Goal: Task Accomplishment & Management: Complete application form

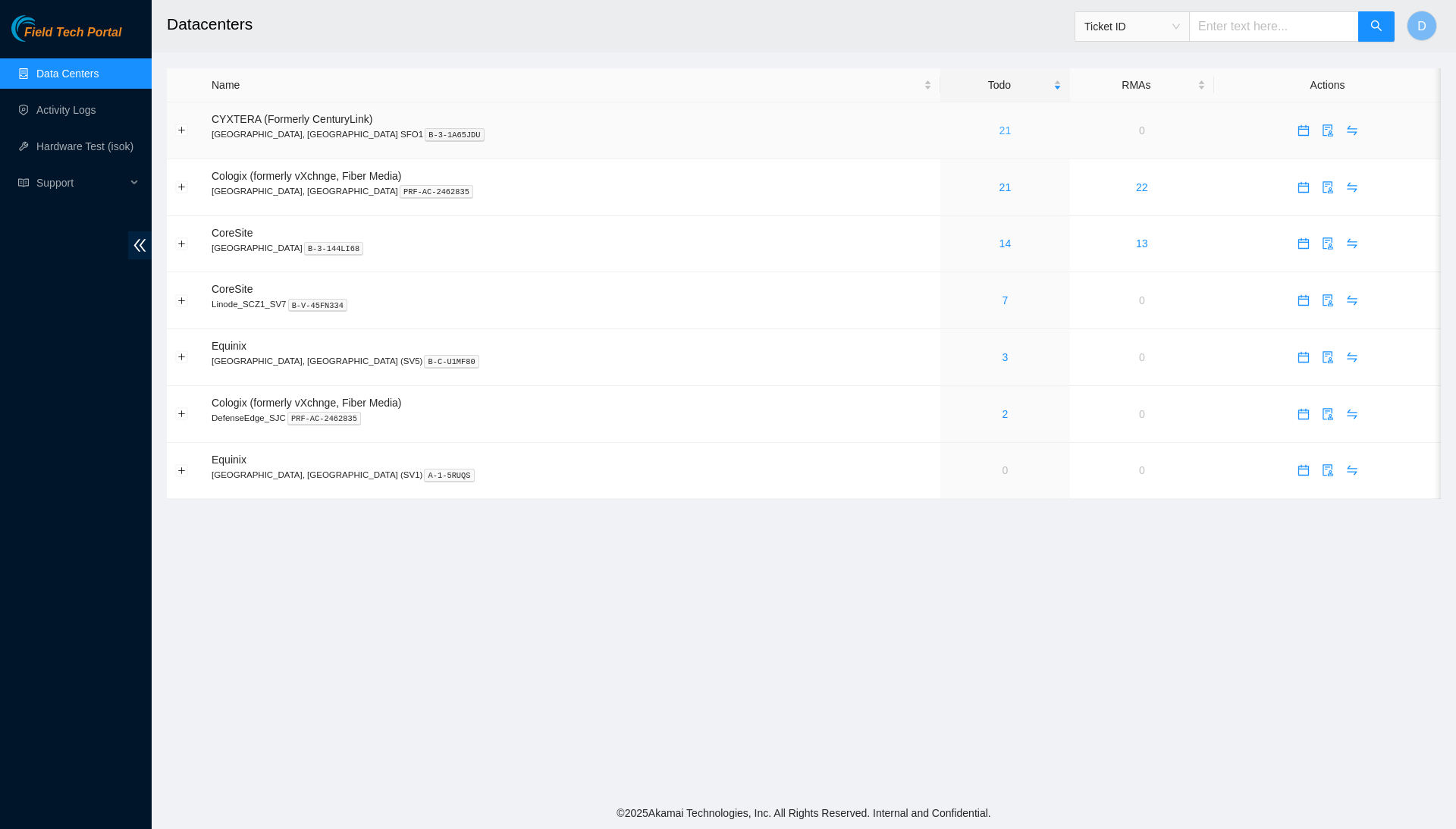
click at [999, 129] on link "21" at bounding box center [1005, 130] width 12 height 12
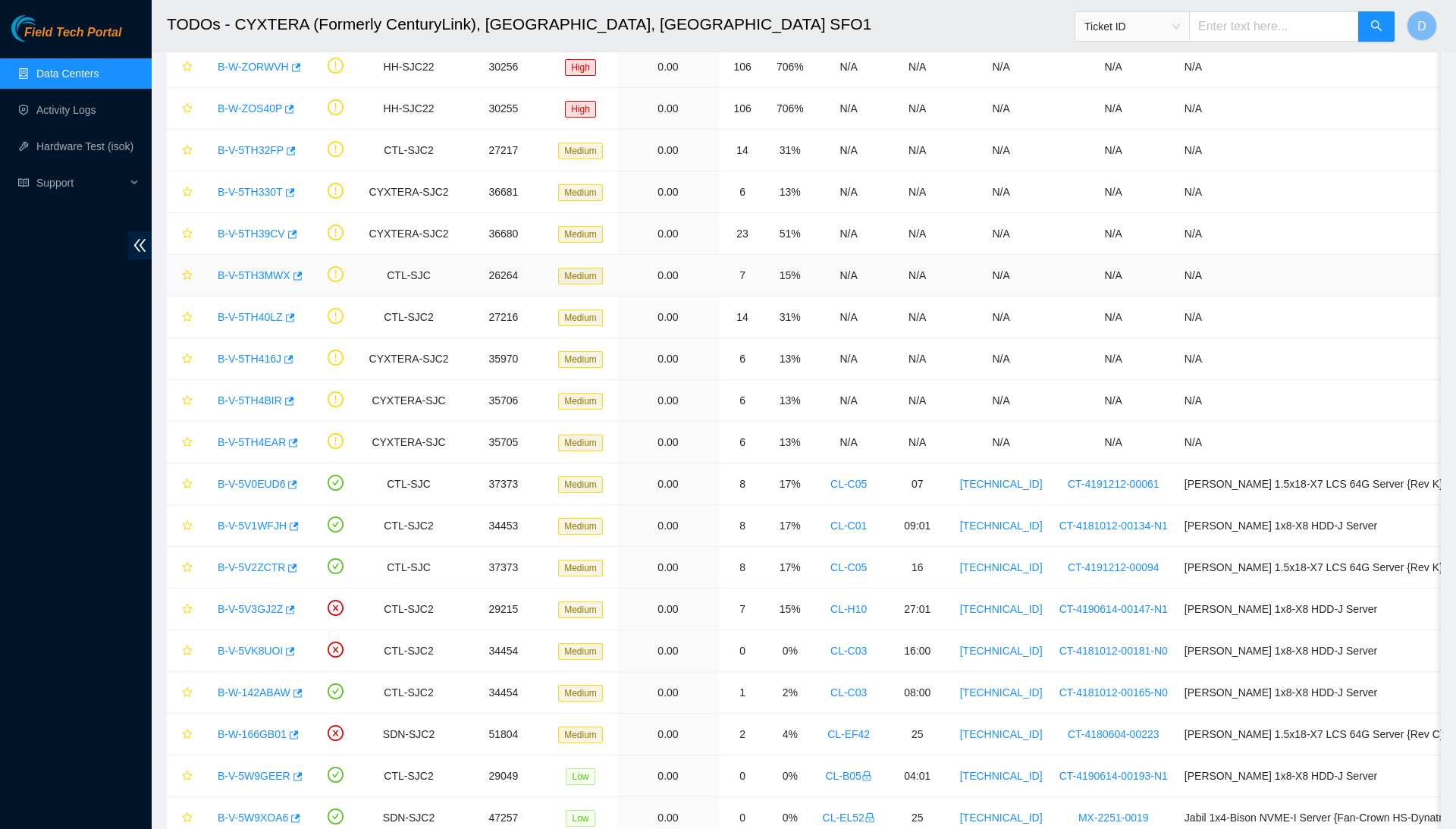
scroll to position [184, 0]
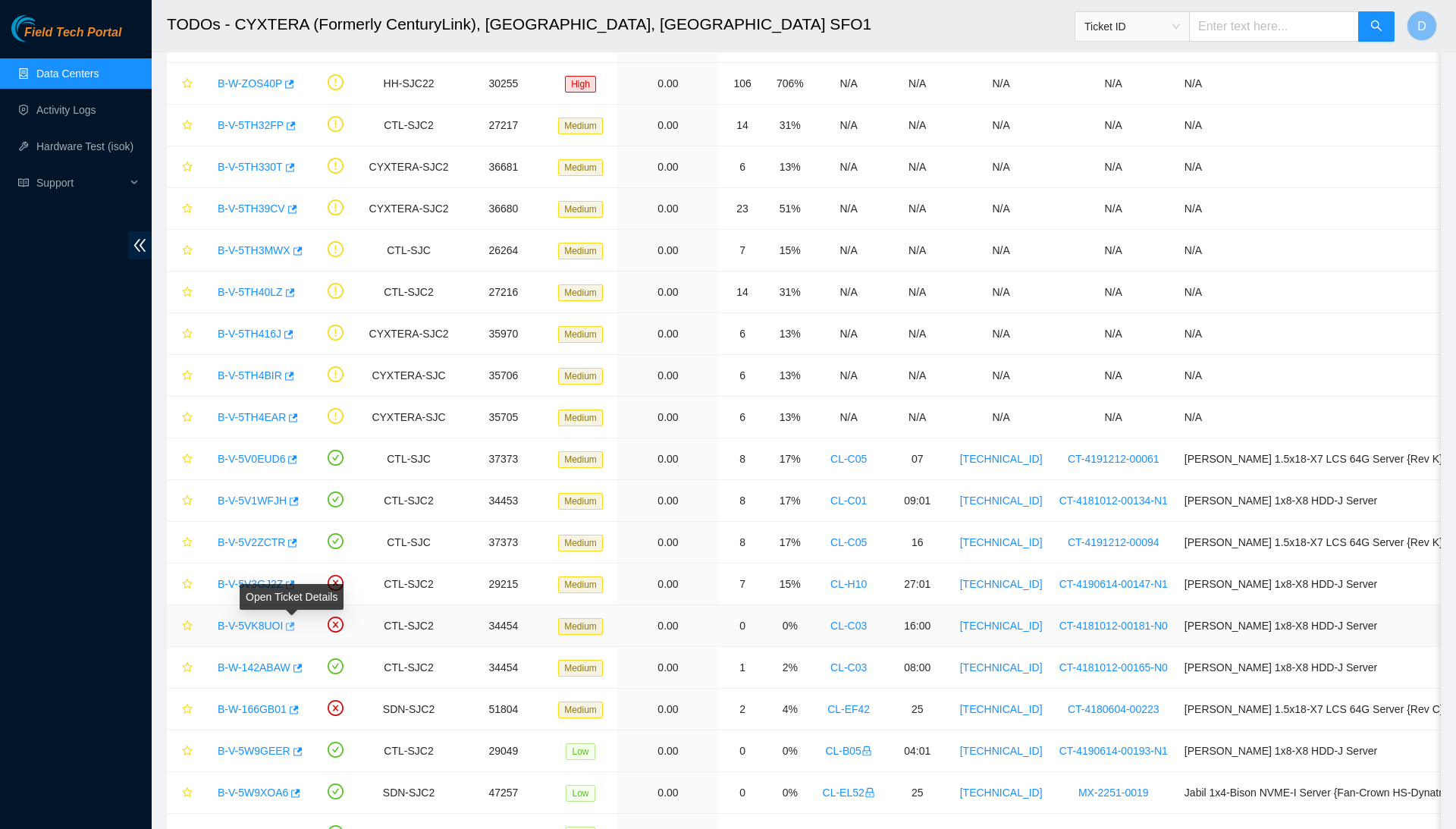
click at [294, 623] on icon "button" at bounding box center [288, 626] width 11 height 11
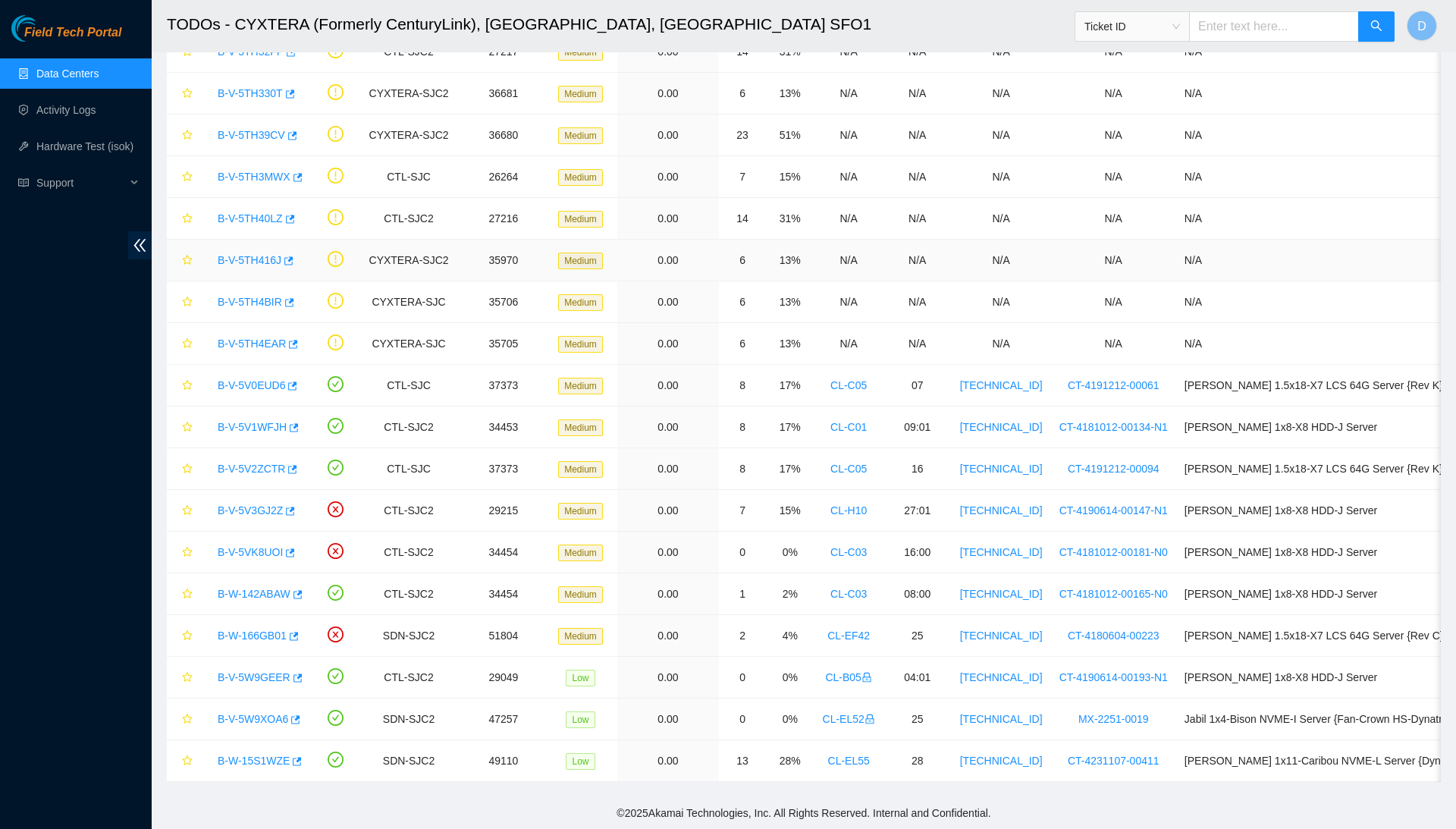
scroll to position [259, 0]
click at [303, 594] on icon "button" at bounding box center [298, 595] width 9 height 8
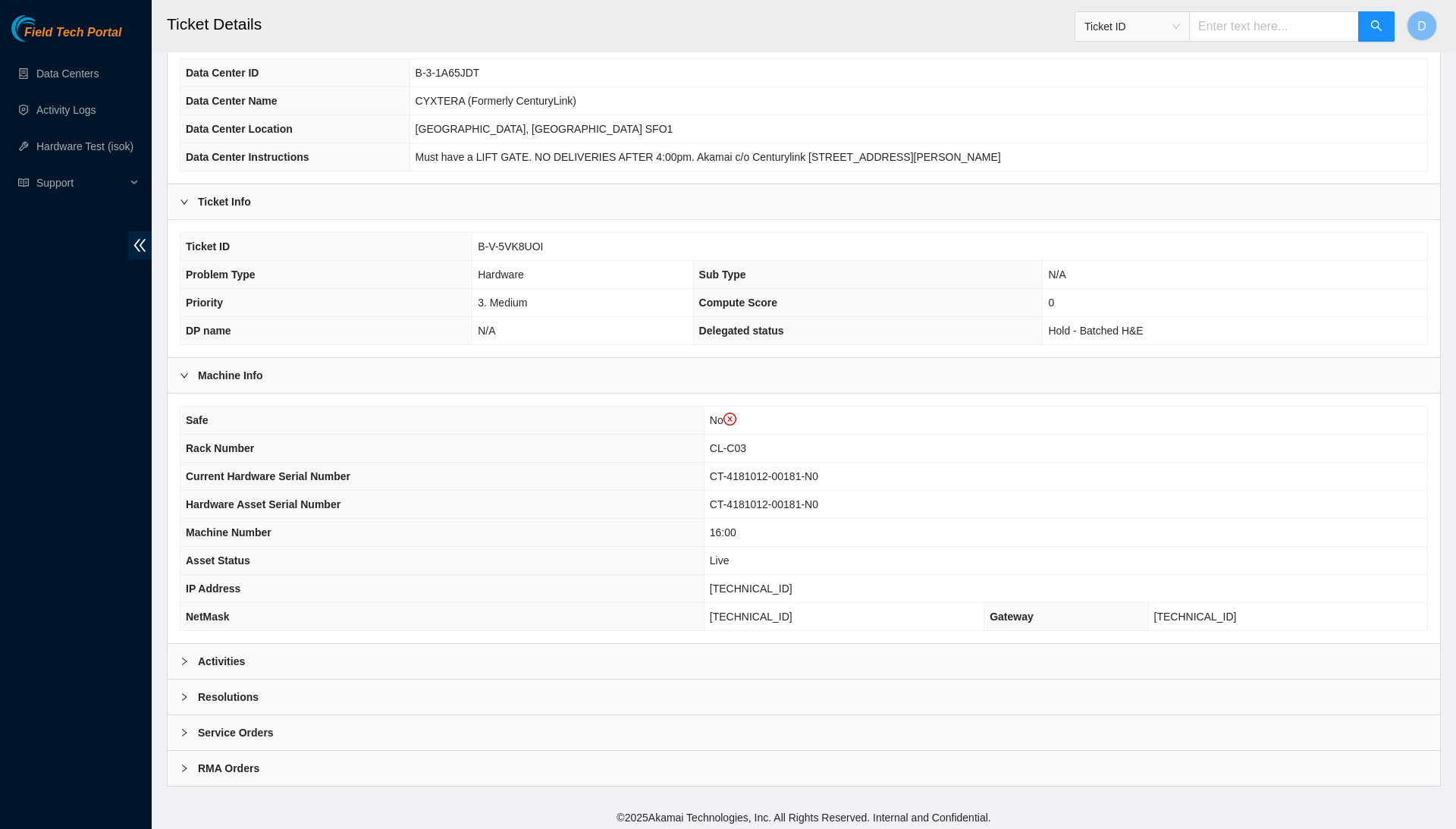
scroll to position [140, 0]
click at [539, 709] on div "Resolutions" at bounding box center [803, 697] width 1273 height 35
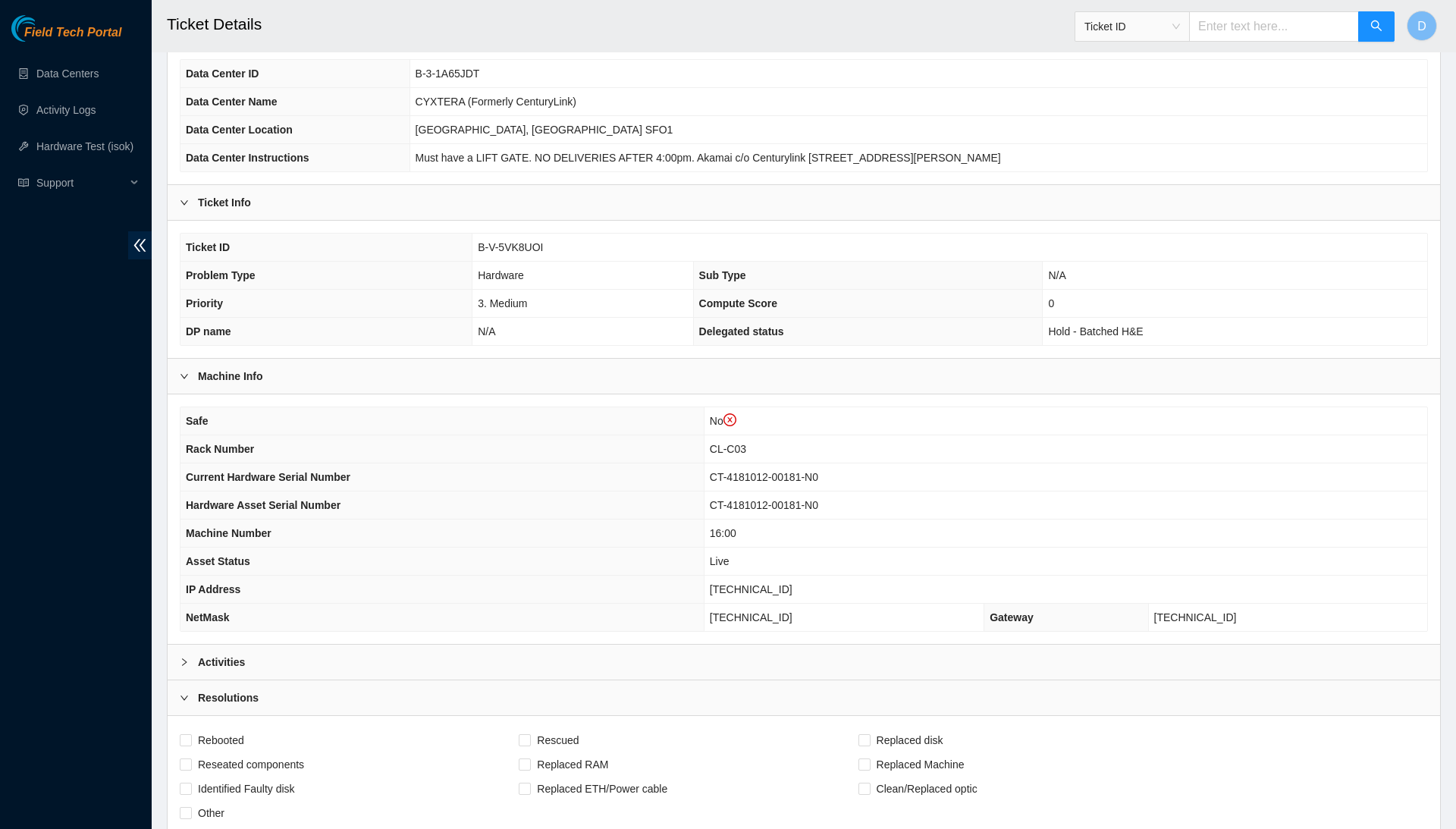
click at [574, 661] on div "Activities" at bounding box center [803, 662] width 1273 height 35
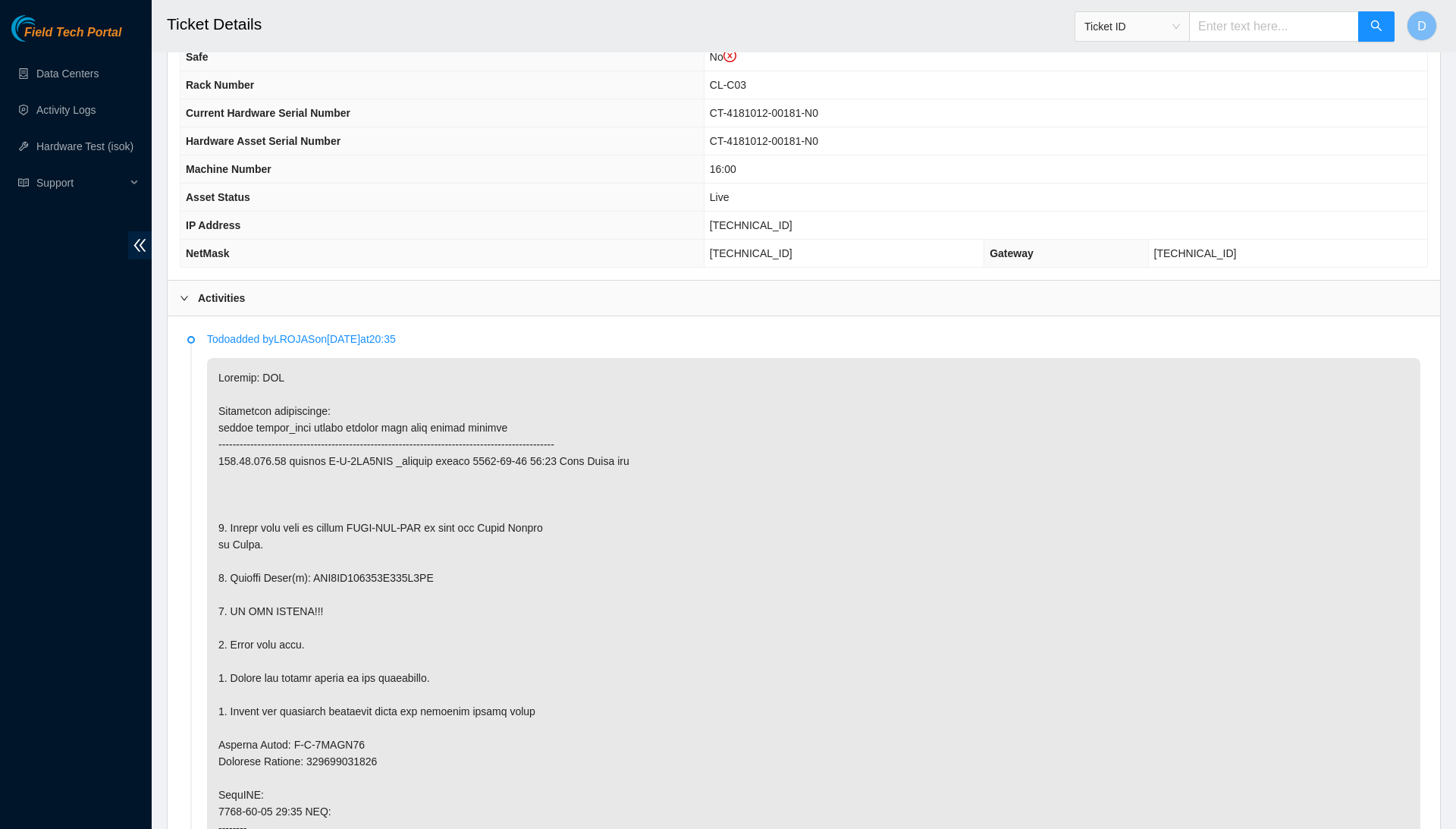
scroll to position [502, 0]
click at [785, 225] on span "184.28.225.94" at bounding box center [751, 228] width 83 height 12
copy span "184.28.225.94"
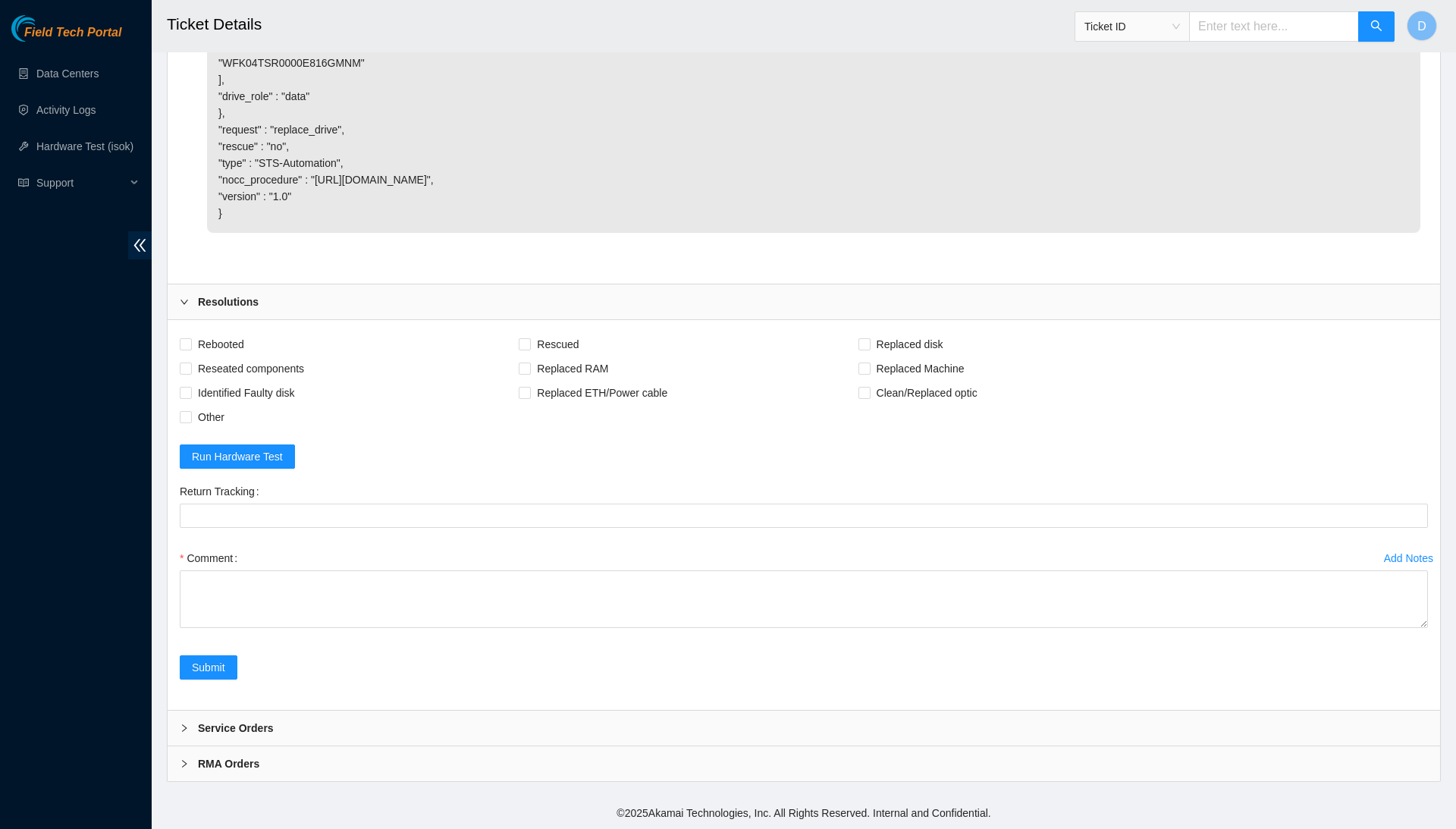
scroll to position [4105, 0]
click at [209, 353] on span "Rebooted" at bounding box center [221, 344] width 58 height 25
click at [190, 349] on input "Rebooted" at bounding box center [185, 343] width 11 height 11
checkbox input "true"
click at [231, 378] on span "Reseated components" at bounding box center [251, 368] width 118 height 25
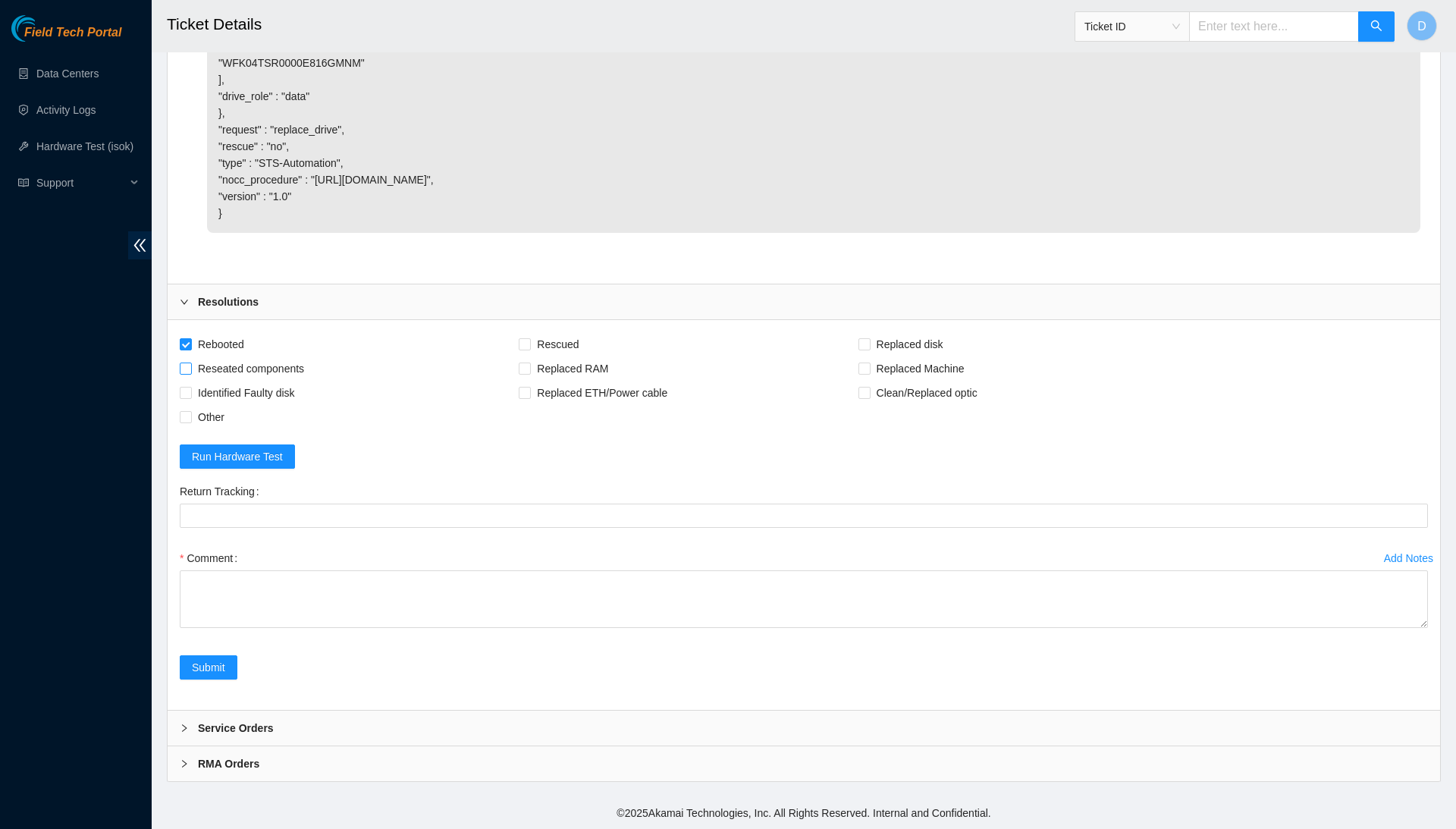
click at [190, 373] on input "Reseated components" at bounding box center [185, 368] width 11 height 11
checkbox input "true"
click at [234, 389] on span "Identified Faulty disk" at bounding box center [246, 393] width 109 height 25
click at [190, 389] on input "Identified Faulty disk" at bounding box center [185, 392] width 11 height 11
checkbox input "true"
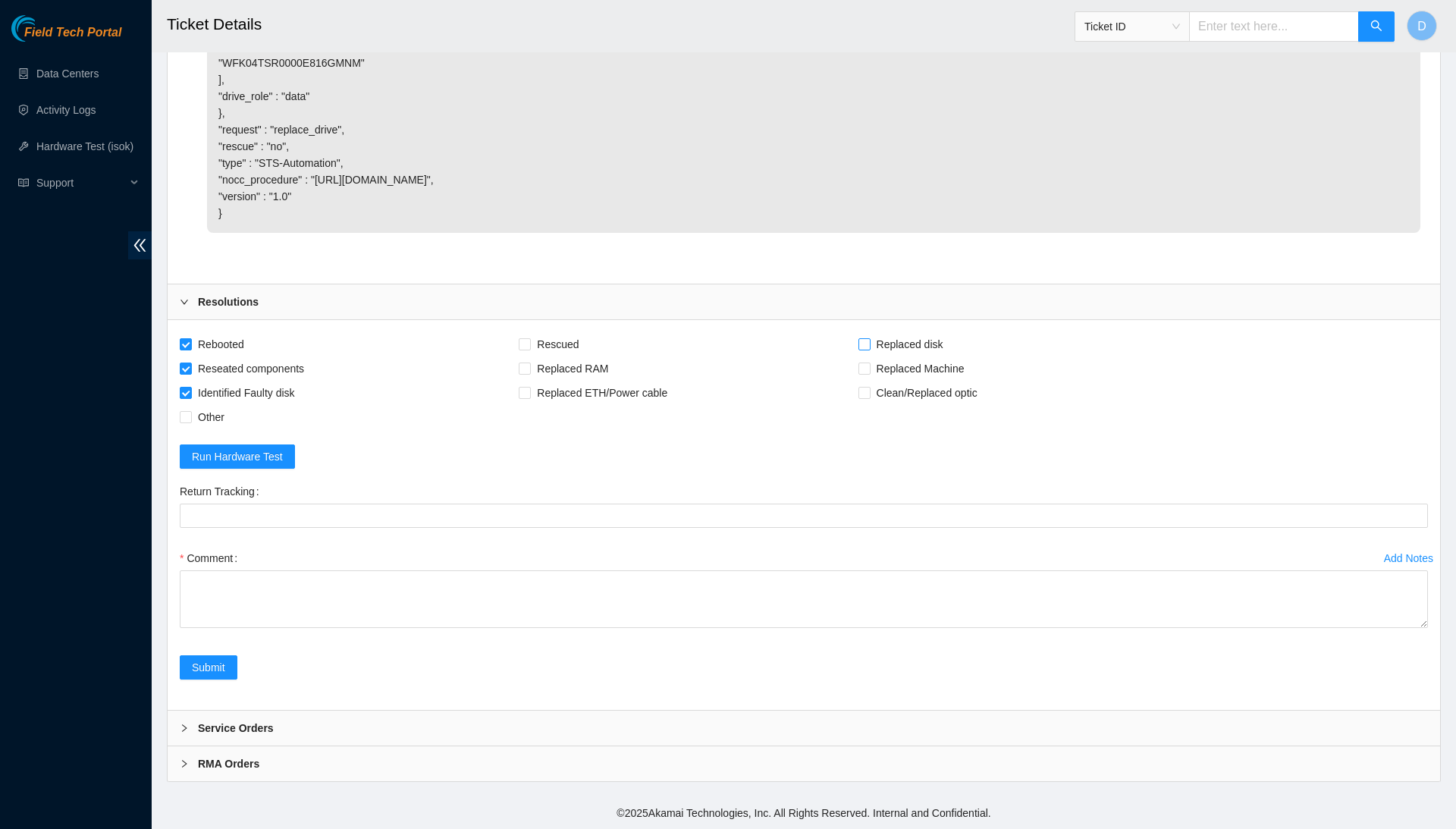
click at [950, 344] on span "Replaced disk" at bounding box center [909, 344] width 79 height 25
click at [869, 344] on input "Replaced disk" at bounding box center [863, 343] width 11 height 11
checkbox input "true"
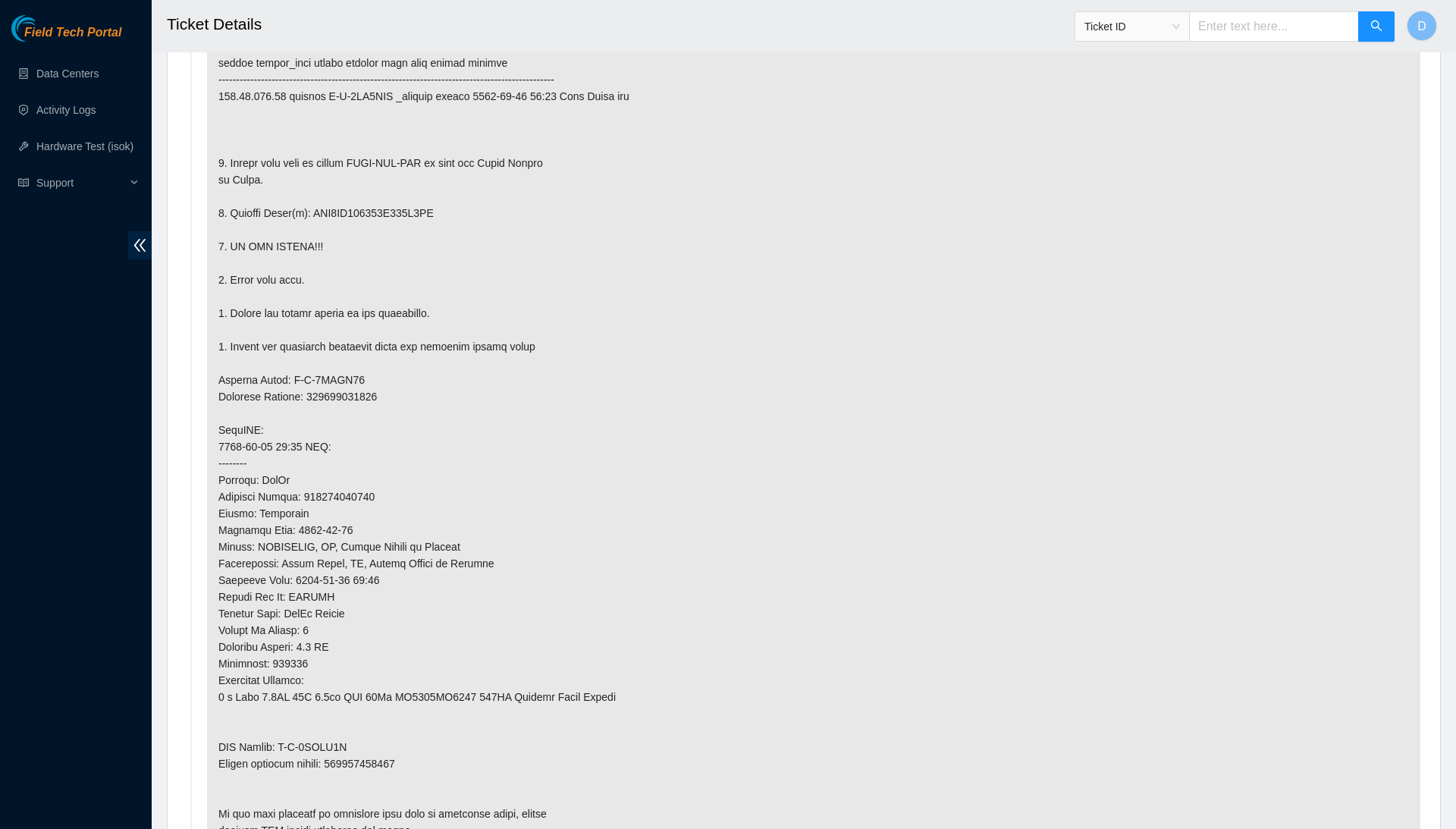
scroll to position [871, 0]
click at [392, 727] on p at bounding box center [813, 419] width 1213 height 857
copy p "463470057447"
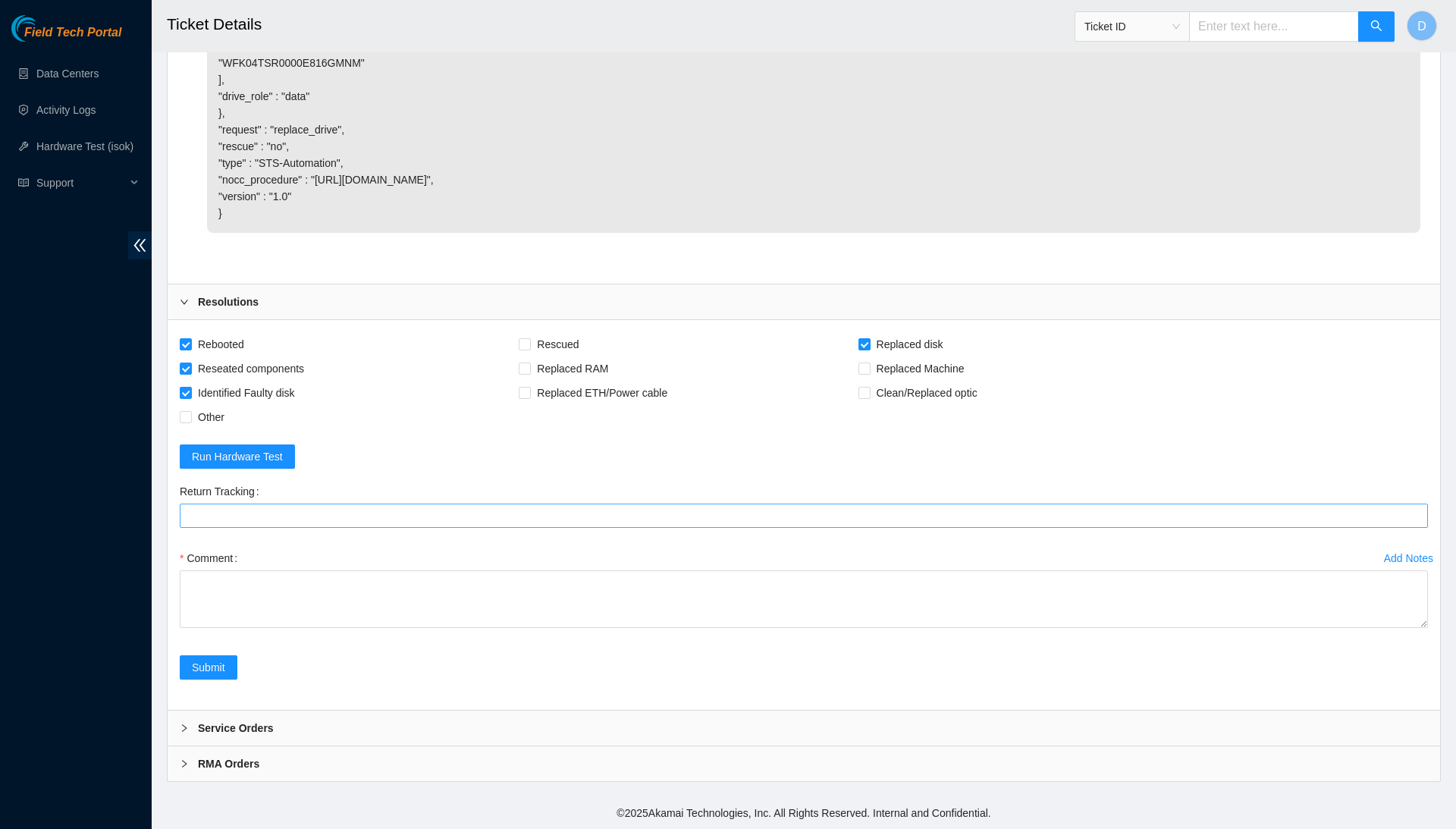
scroll to position [4105, 0]
click at [408, 513] on Tracking "Return Tracking" at bounding box center [804, 515] width 1248 height 25
paste Tracking "463470057447"
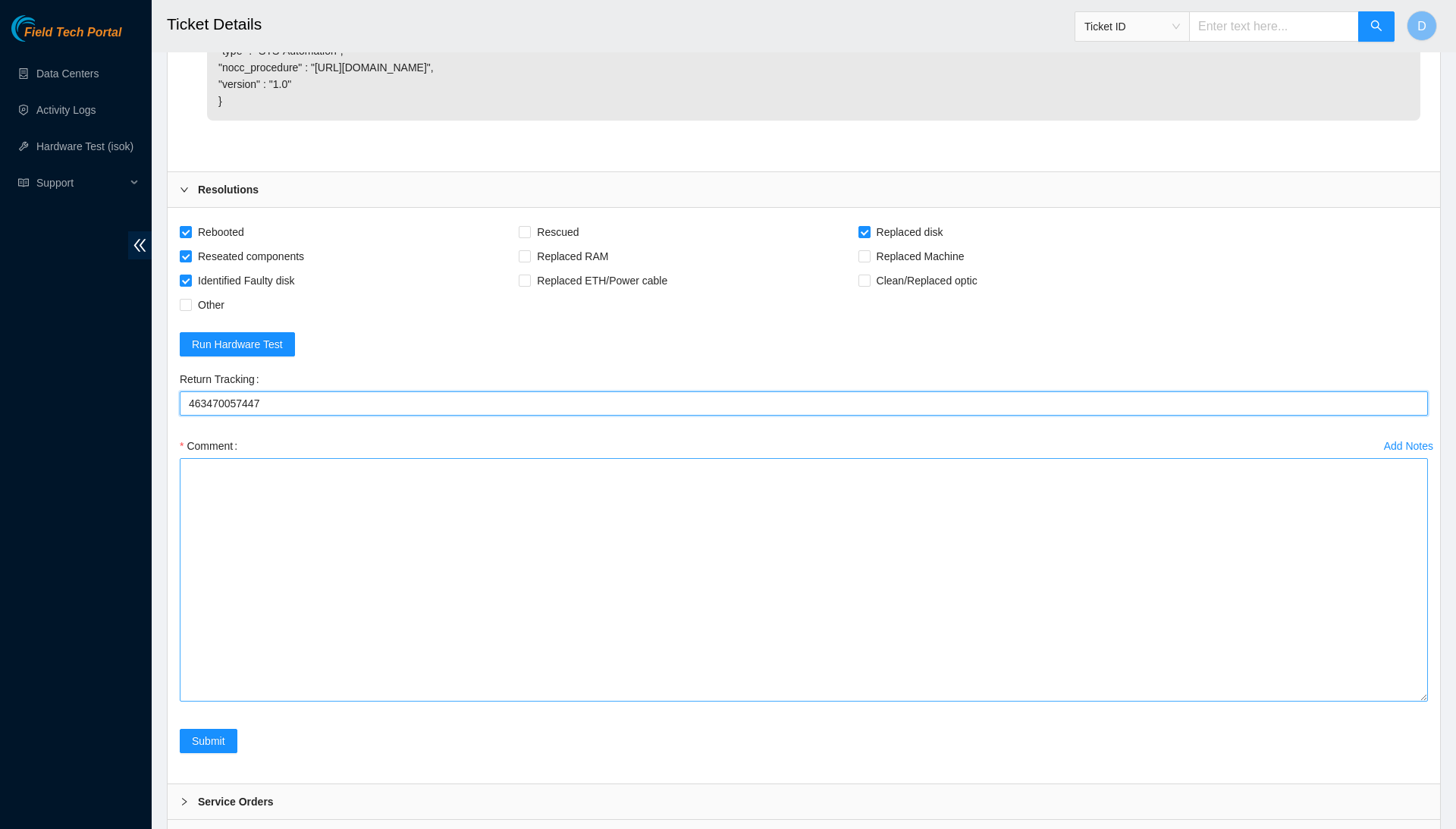
click at [1423, 701] on textarea "Comment" at bounding box center [804, 580] width 1248 height 244
type Tracking "463470057447"
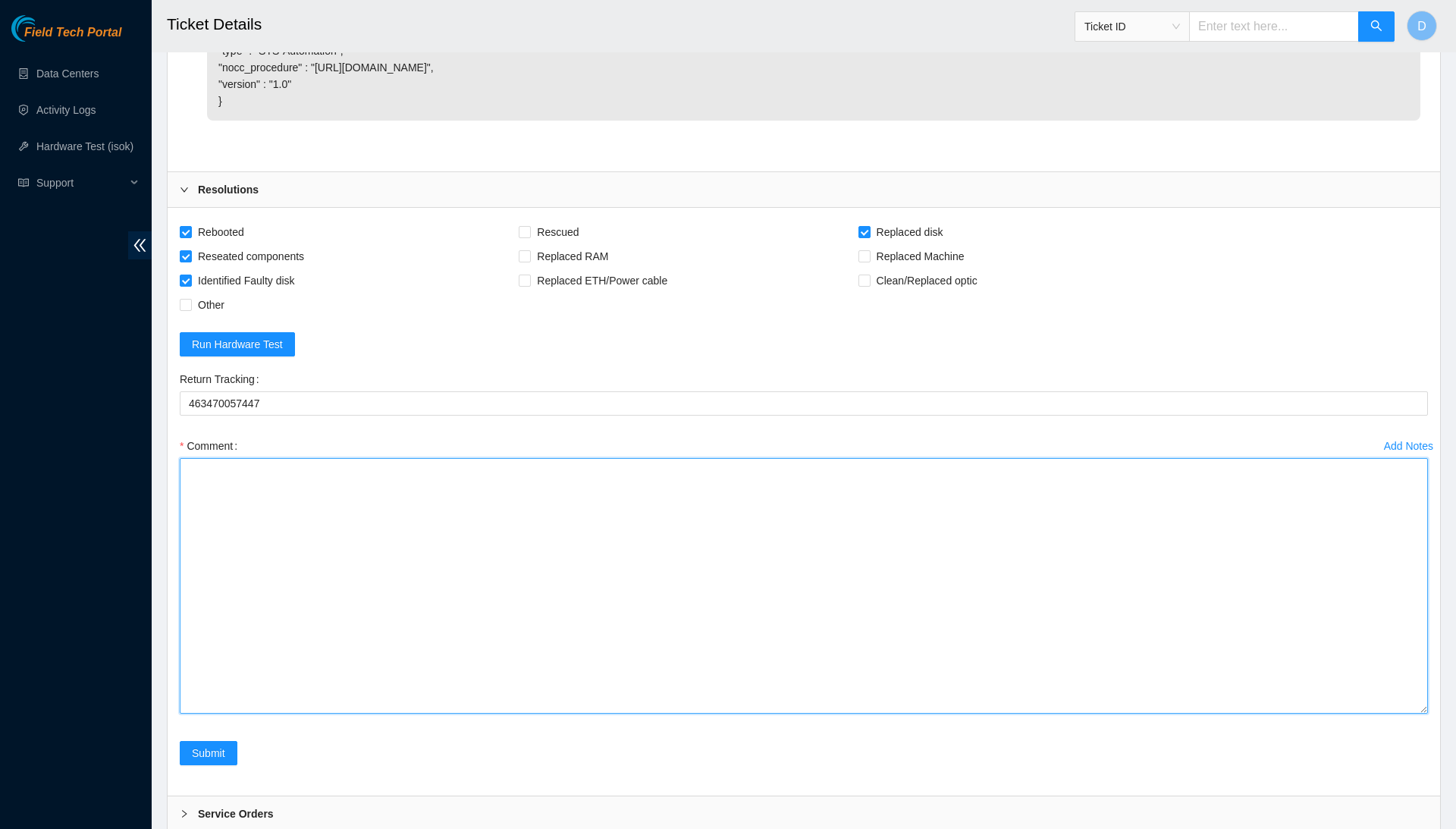
click at [1355, 714] on textarea "Comment" at bounding box center [804, 586] width 1248 height 255
click at [261, 641] on textarea "Confirmed with the NOCC to make sure the ticket was safe to be worked on." at bounding box center [804, 586] width 1248 height 255
click at [255, 671] on textarea "Confirmed with the NOCC to make sure the ticket was safe to be worked on. Reboo…" at bounding box center [804, 586] width 1248 height 255
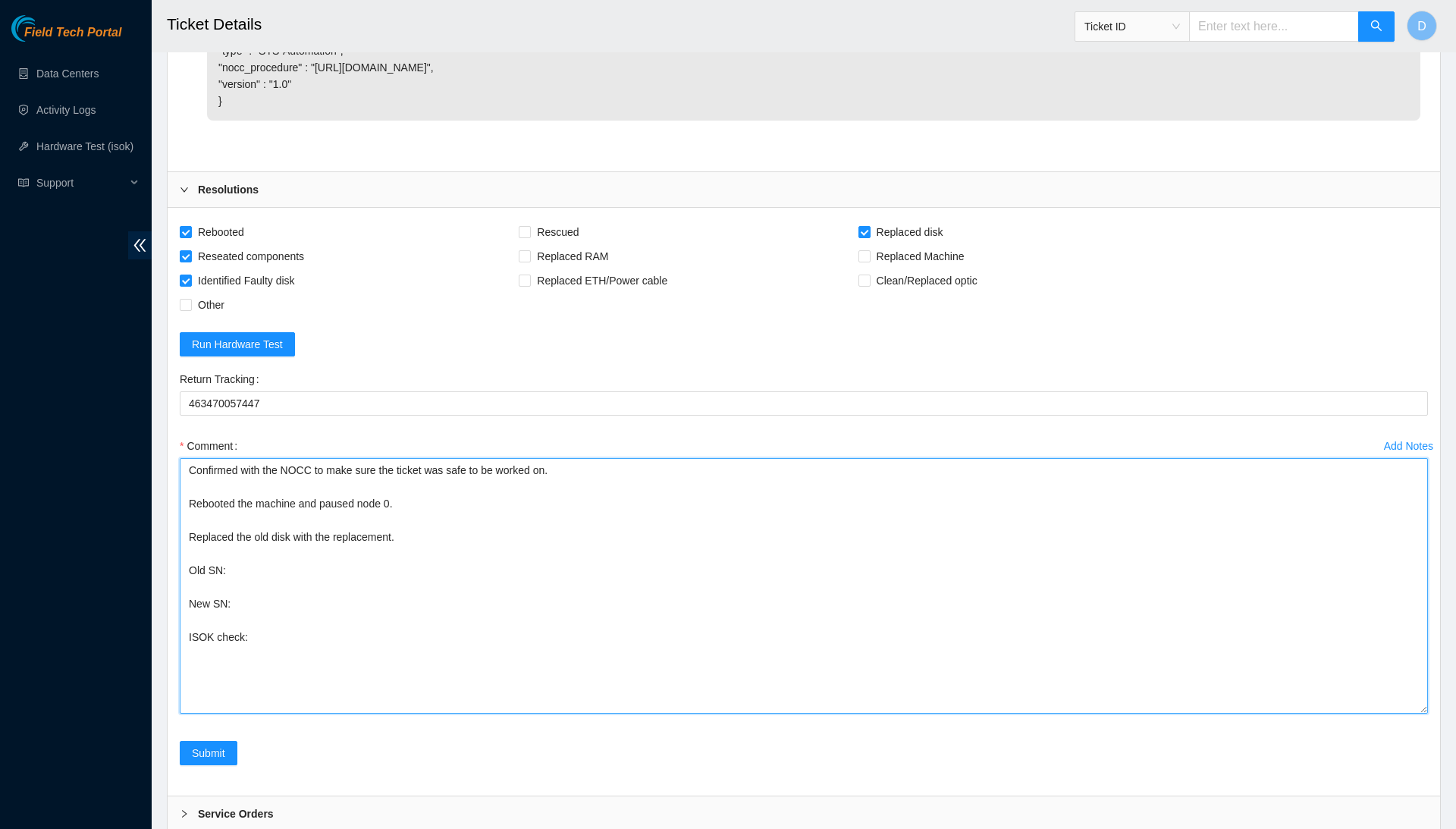
click at [255, 678] on textarea "Confirmed with the NOCC to make sure the ticket was safe to be worked on. Reboo…" at bounding box center [804, 586] width 1248 height 255
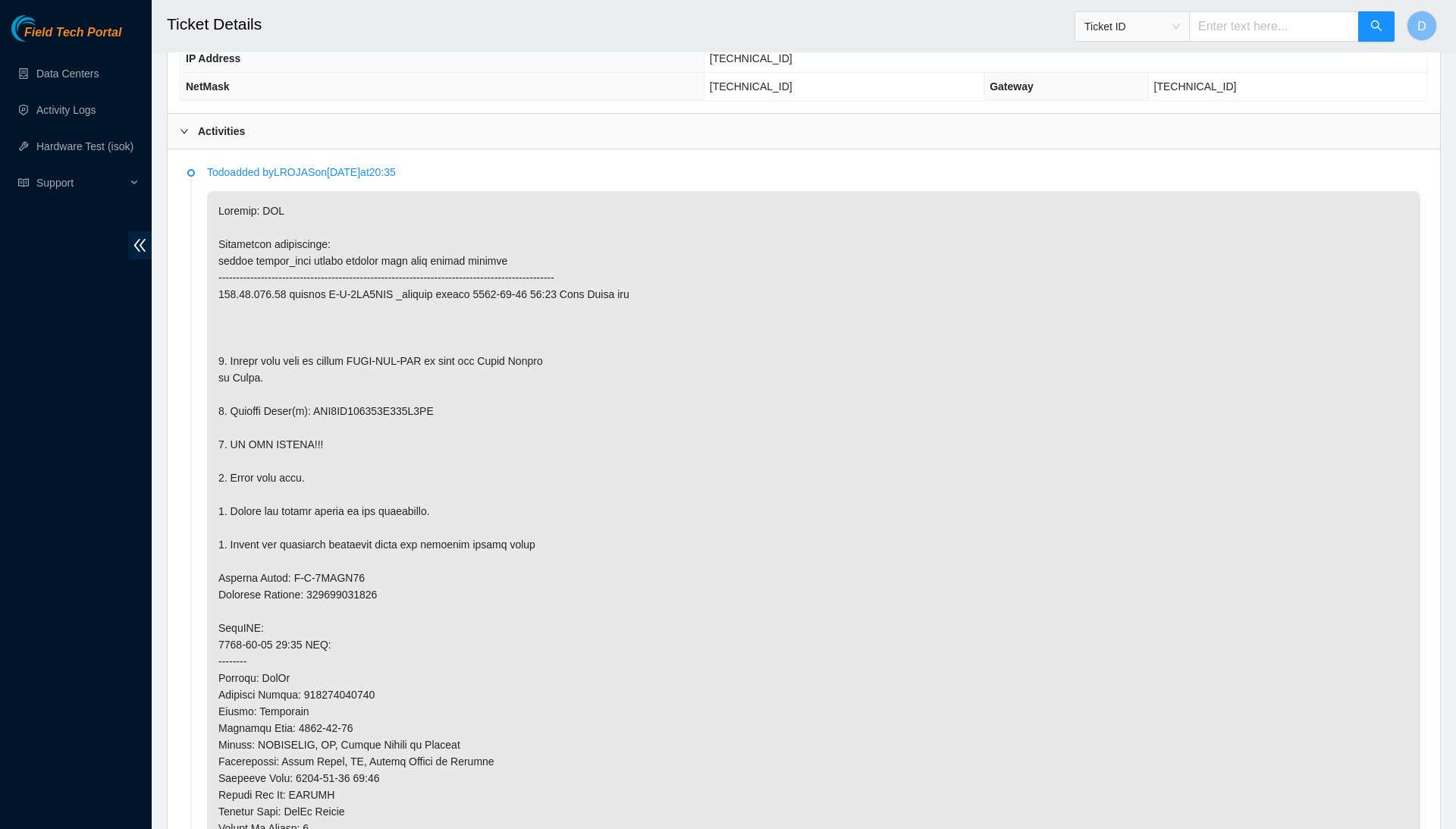
scroll to position [711, 0]
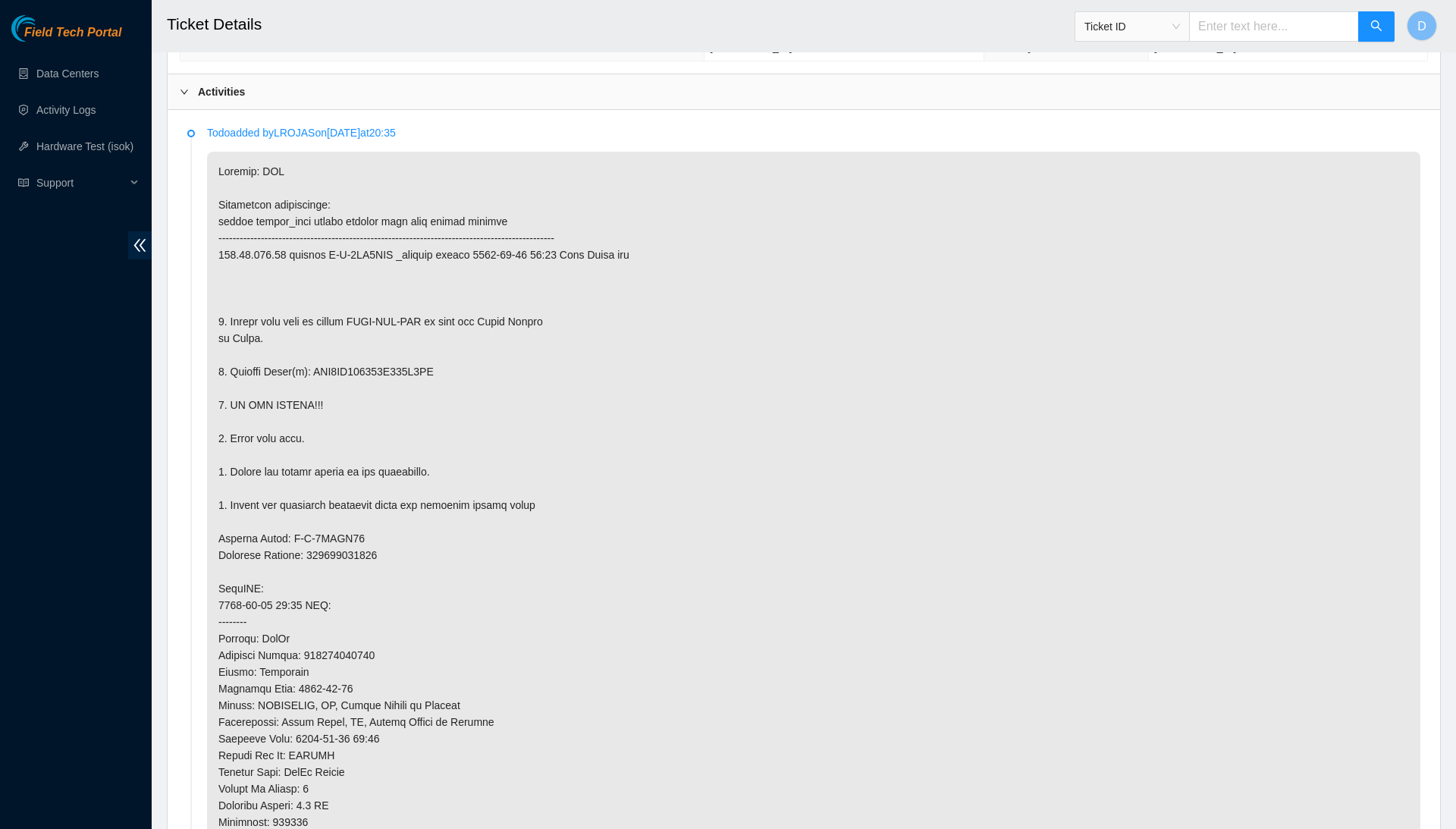
click at [398, 365] on p at bounding box center [813, 579] width 1213 height 857
copy p "WFK0DC010000E828J5ZG"
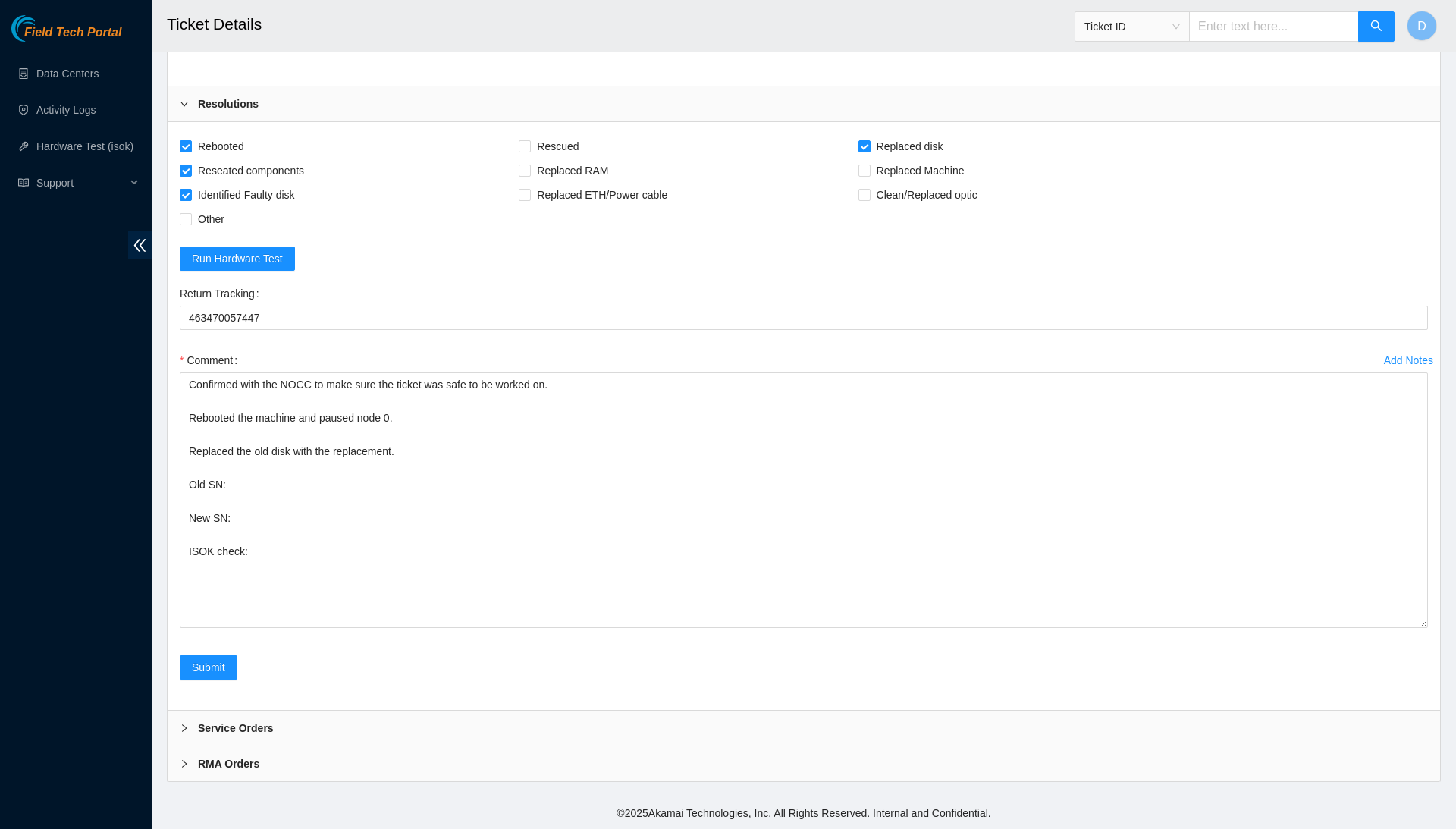
scroll to position [4302, 0]
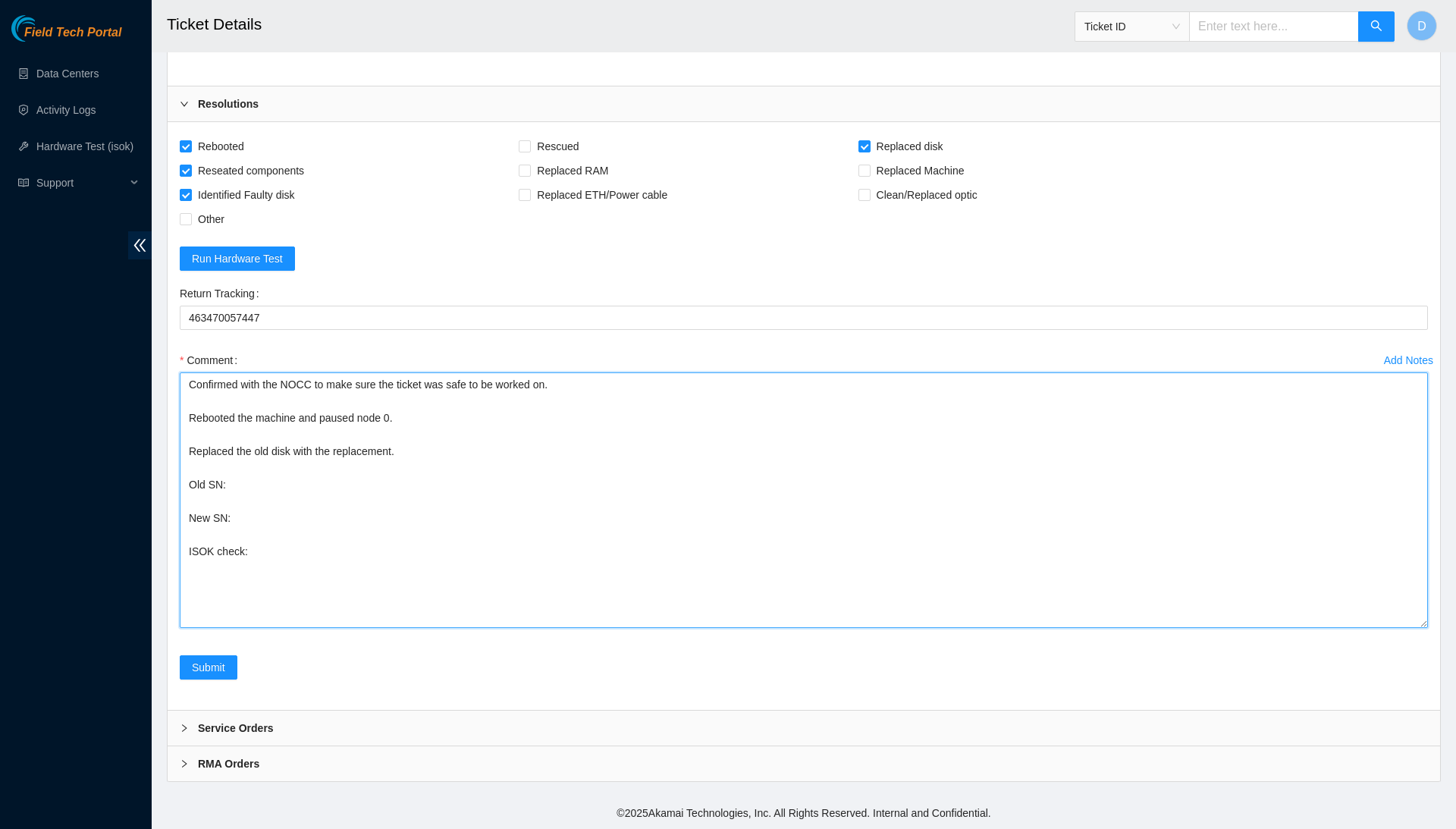
click at [327, 480] on textarea "Confirmed with the NOCC to make sure the ticket was safe to be worked on. Reboo…" at bounding box center [804, 500] width 1248 height 255
paste textarea "WFK0DC010000E828J5ZG"
click at [316, 517] on textarea "Confirmed with the NOCC to make sure the ticket was safe to be worked on. Reboo…" at bounding box center [804, 500] width 1248 height 255
click at [293, 545] on textarea "Confirmed with the NOCC to make sure the ticket was safe to be worked on. Reboo…" at bounding box center [804, 500] width 1248 height 255
click at [292, 554] on textarea "Confirmed with the NOCC to make sure the ticket was safe to be worked on. Reboo…" at bounding box center [804, 500] width 1248 height 255
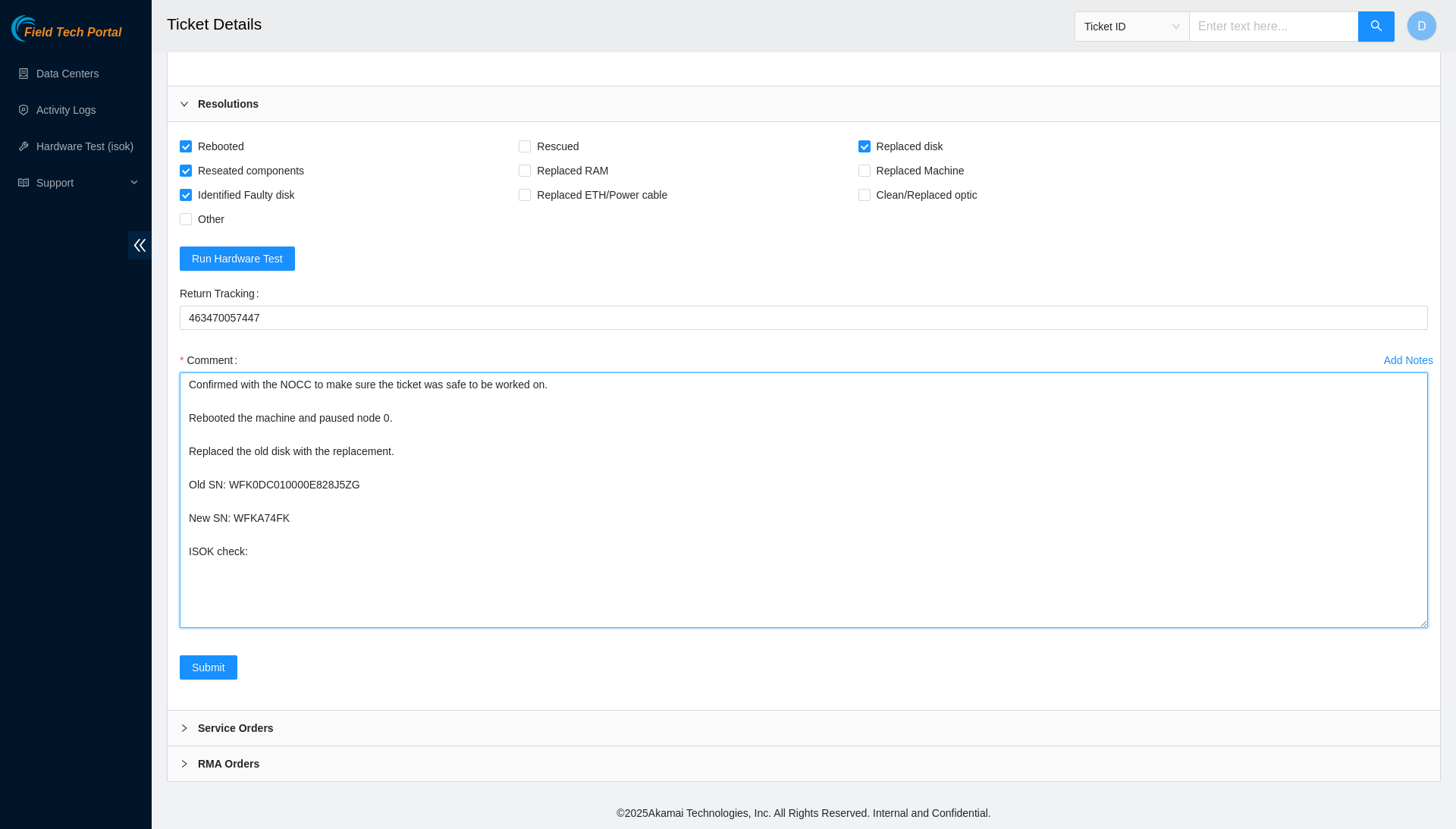
click at [288, 566] on textarea "Confirmed with the NOCC to make sure the ticket was safe to be worked on. Reboo…" at bounding box center [804, 500] width 1248 height 255
paste textarea "WFK0DC010000E828J5ZG"
paste textarea "184.28.225.95 : passed: ok N/A 184.28.225.94 : passed: ok"
click at [337, 571] on textarea "Confirmed with the NOCC to make sure the ticket was safe to be worked on. Reboo…" at bounding box center [804, 500] width 1248 height 255
type textarea "Confirmed with the NOCC to make sure the ticket was safe to be worked on. Reboo…"
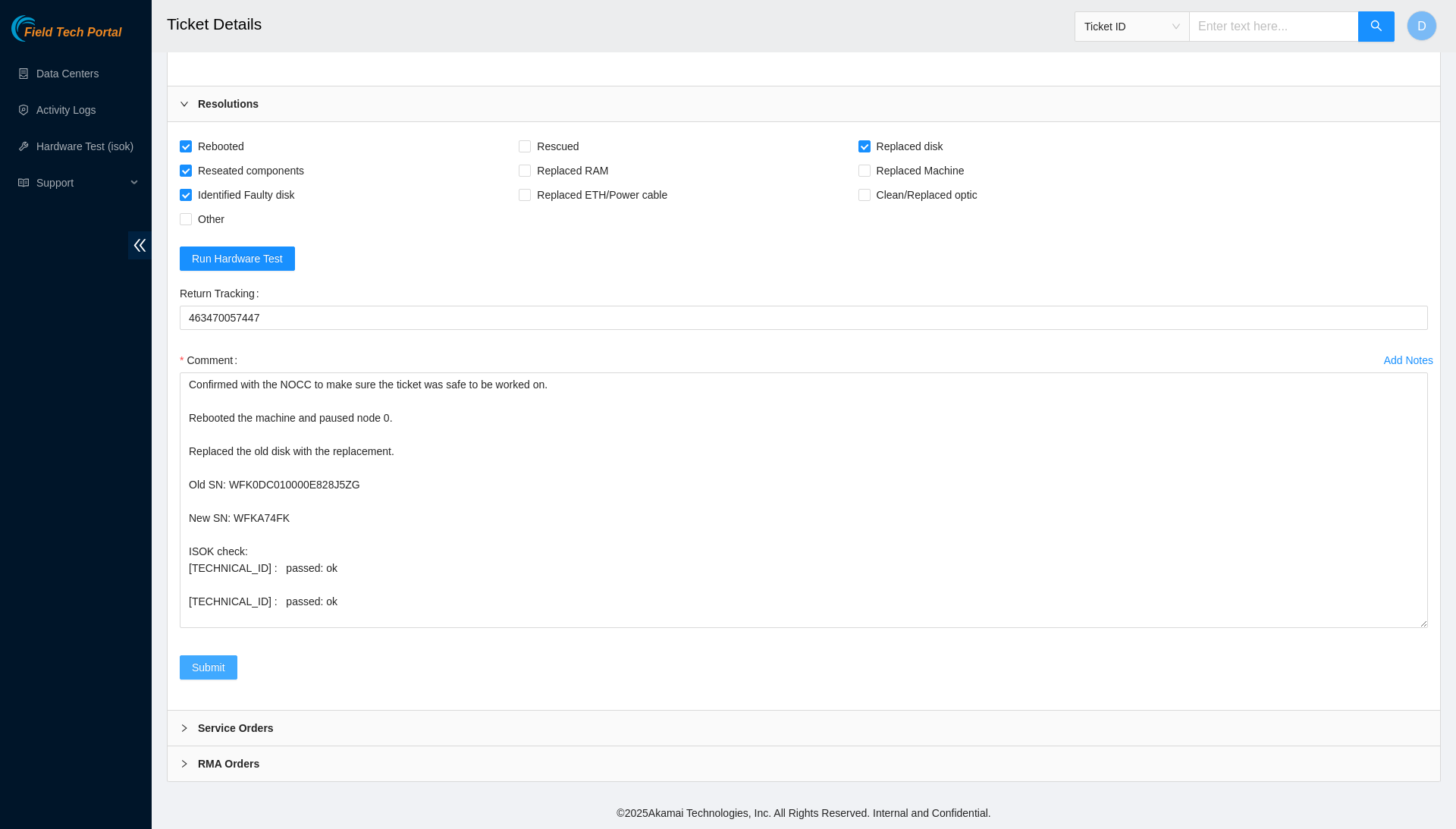
click at [225, 665] on span "Submit" at bounding box center [208, 667] width 33 height 17
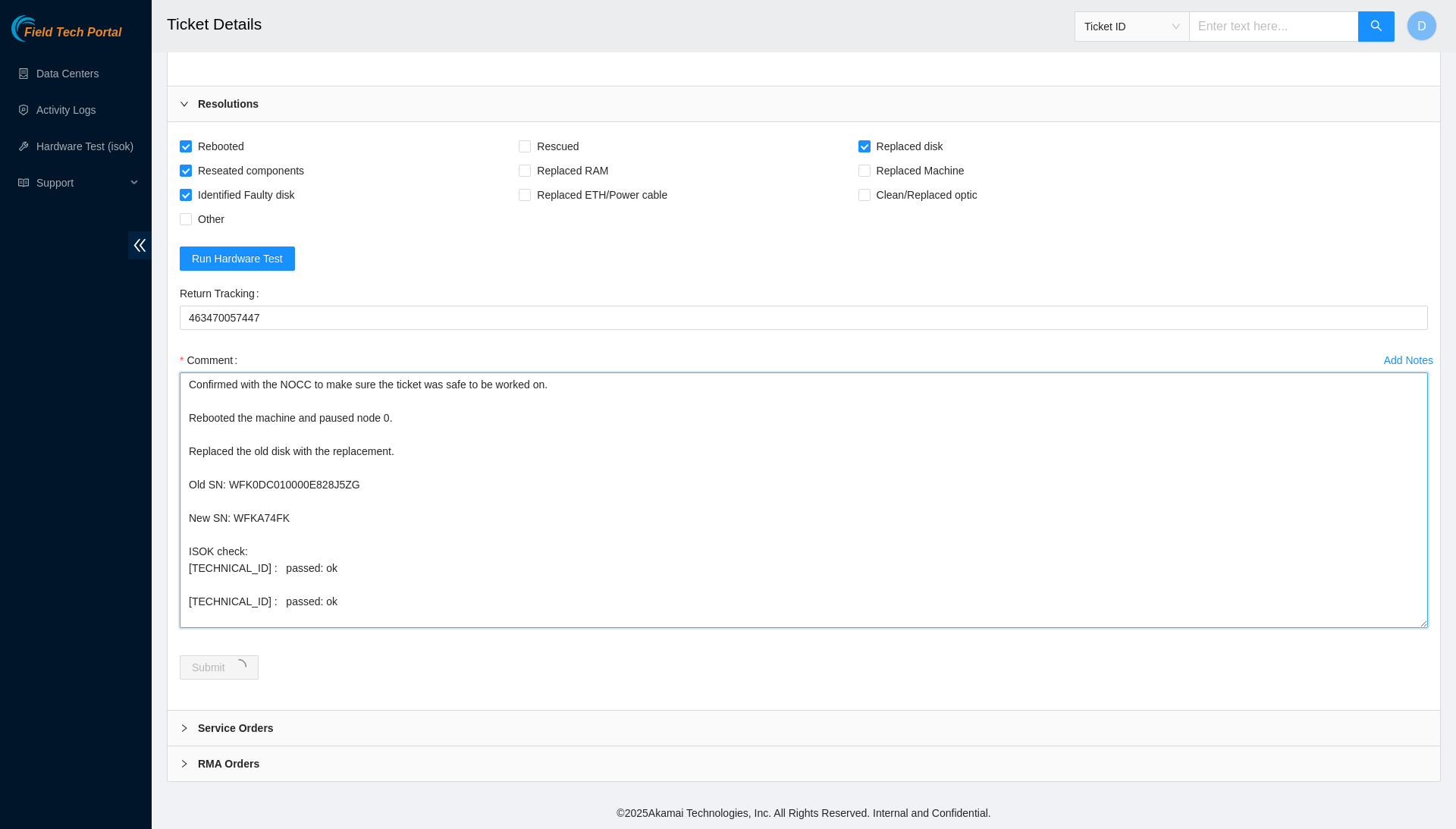
drag, startPoint x: 394, startPoint y: 590, endPoint x: 294, endPoint y: 342, distance: 267.4
click at [294, 342] on form "Rebooted Rescued Replaced disk Reseated components Replaced RAM Replaced Machin…" at bounding box center [804, 416] width 1248 height 563
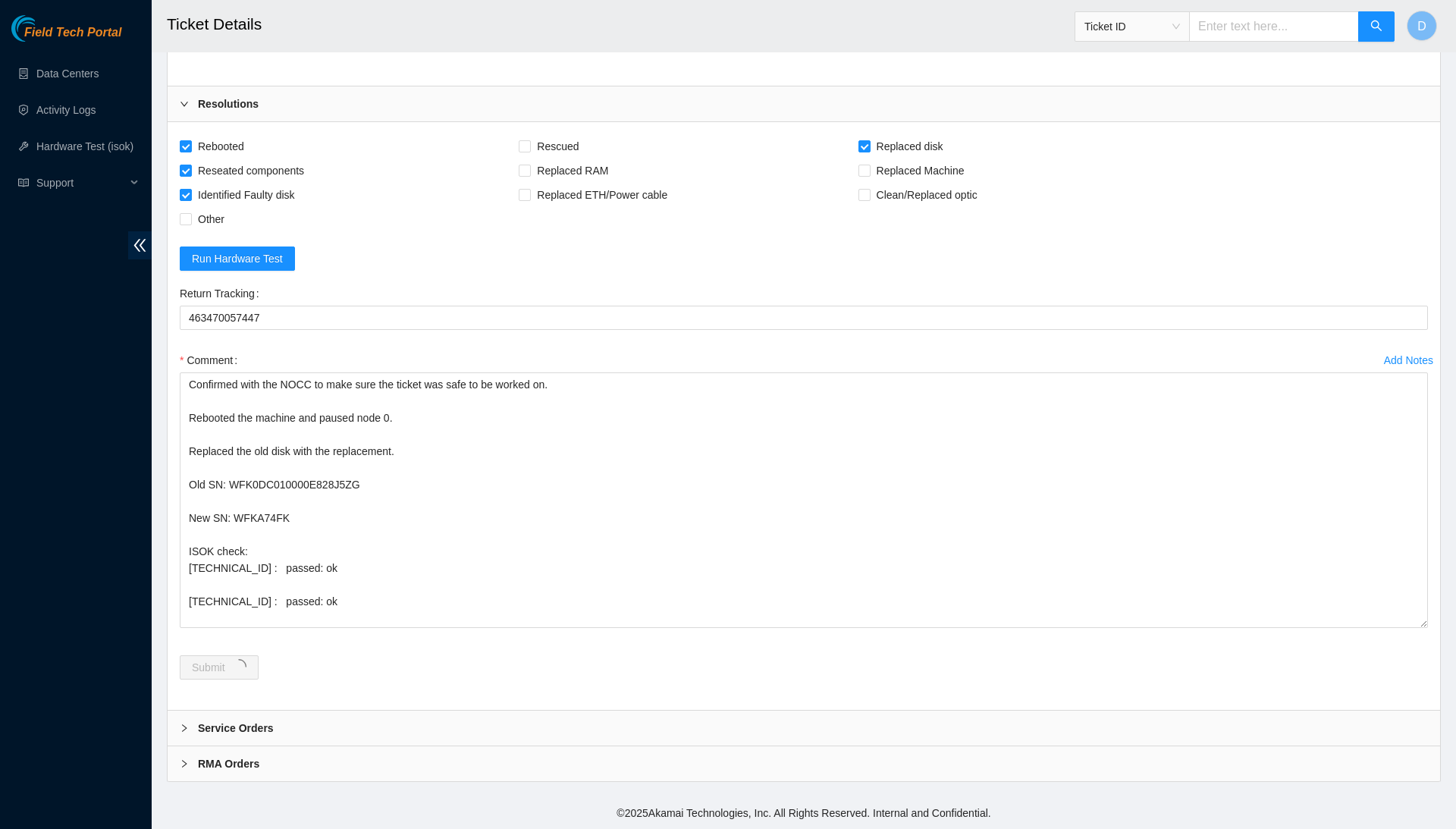
click at [459, 360] on div "Comment" at bounding box center [804, 360] width 1248 height 25
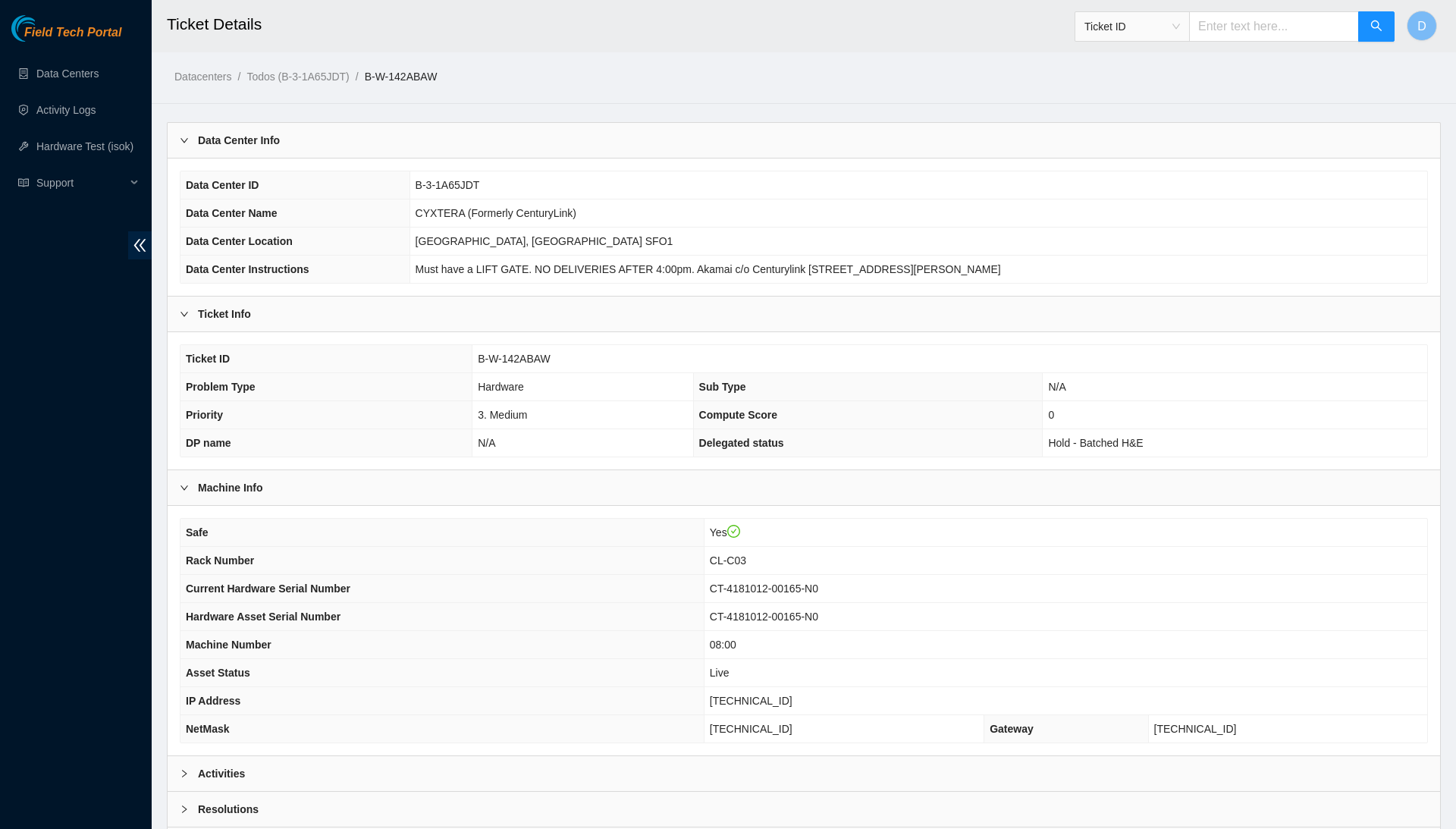
click at [678, 1] on h2 "Ticket Details" at bounding box center [665, 24] width 998 height 48
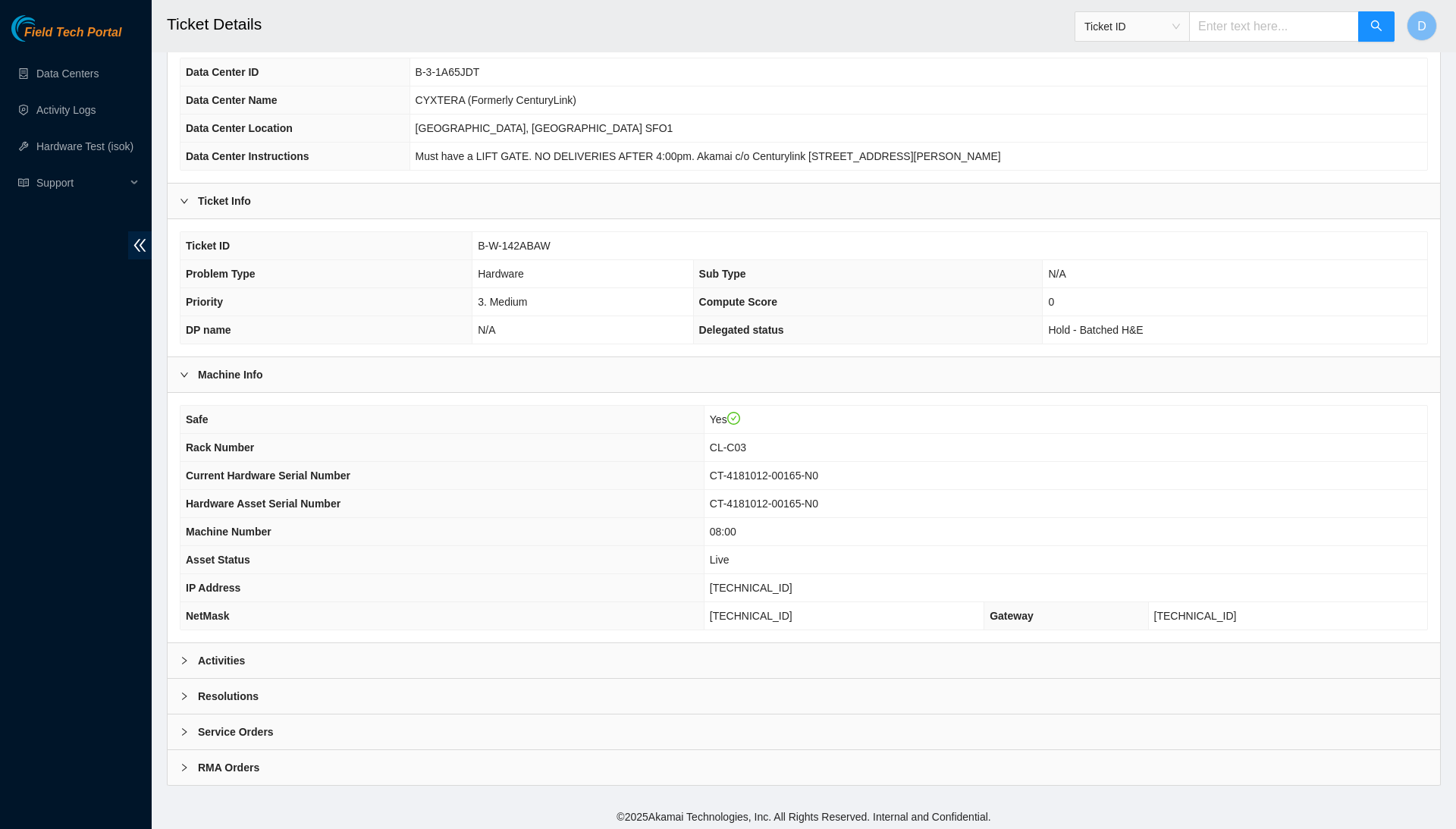
scroll to position [113, 0]
click at [649, 694] on div "Resolutions" at bounding box center [803, 696] width 1273 height 35
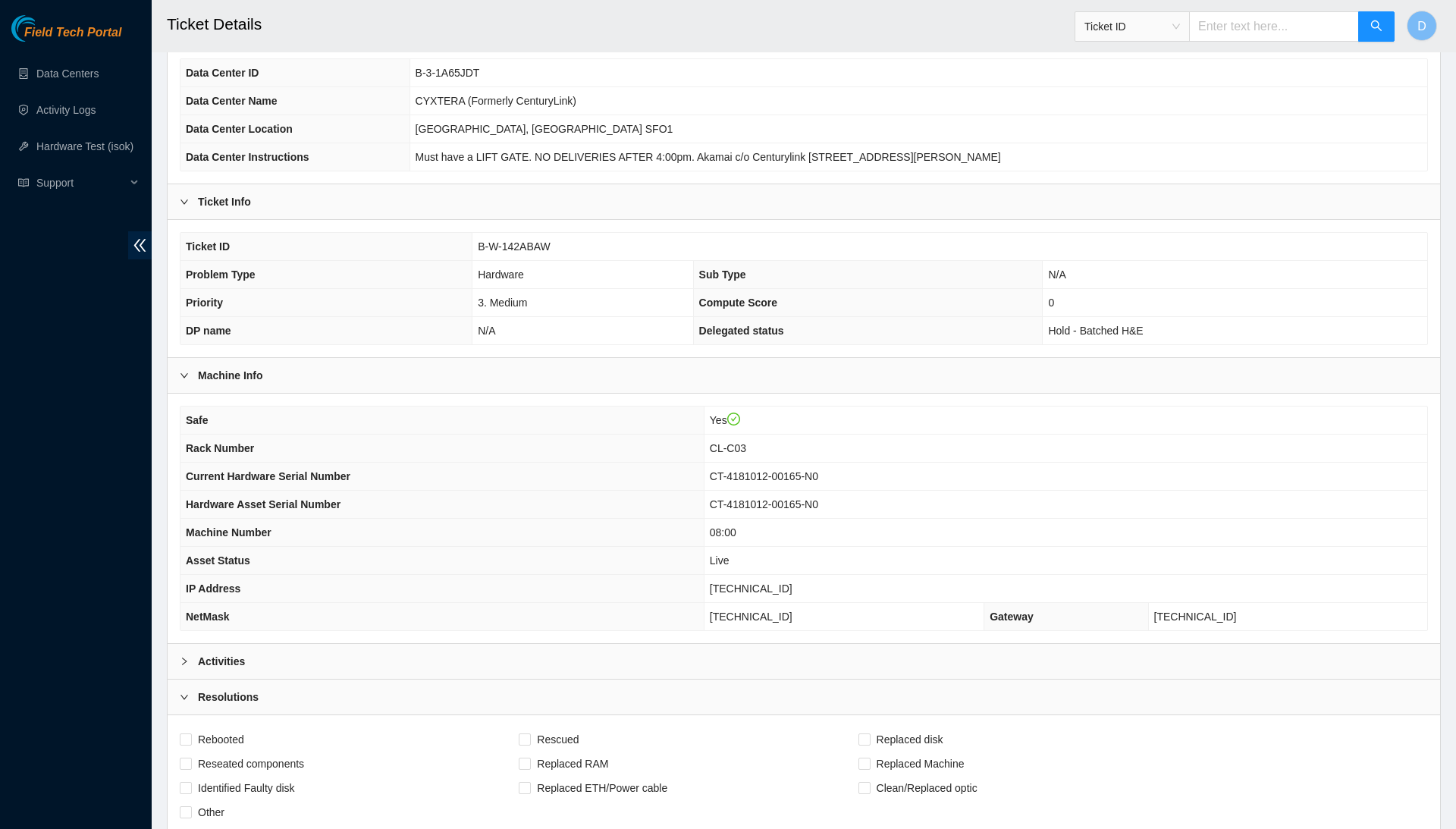
click at [679, 656] on div "Activities" at bounding box center [803, 661] width 1273 height 35
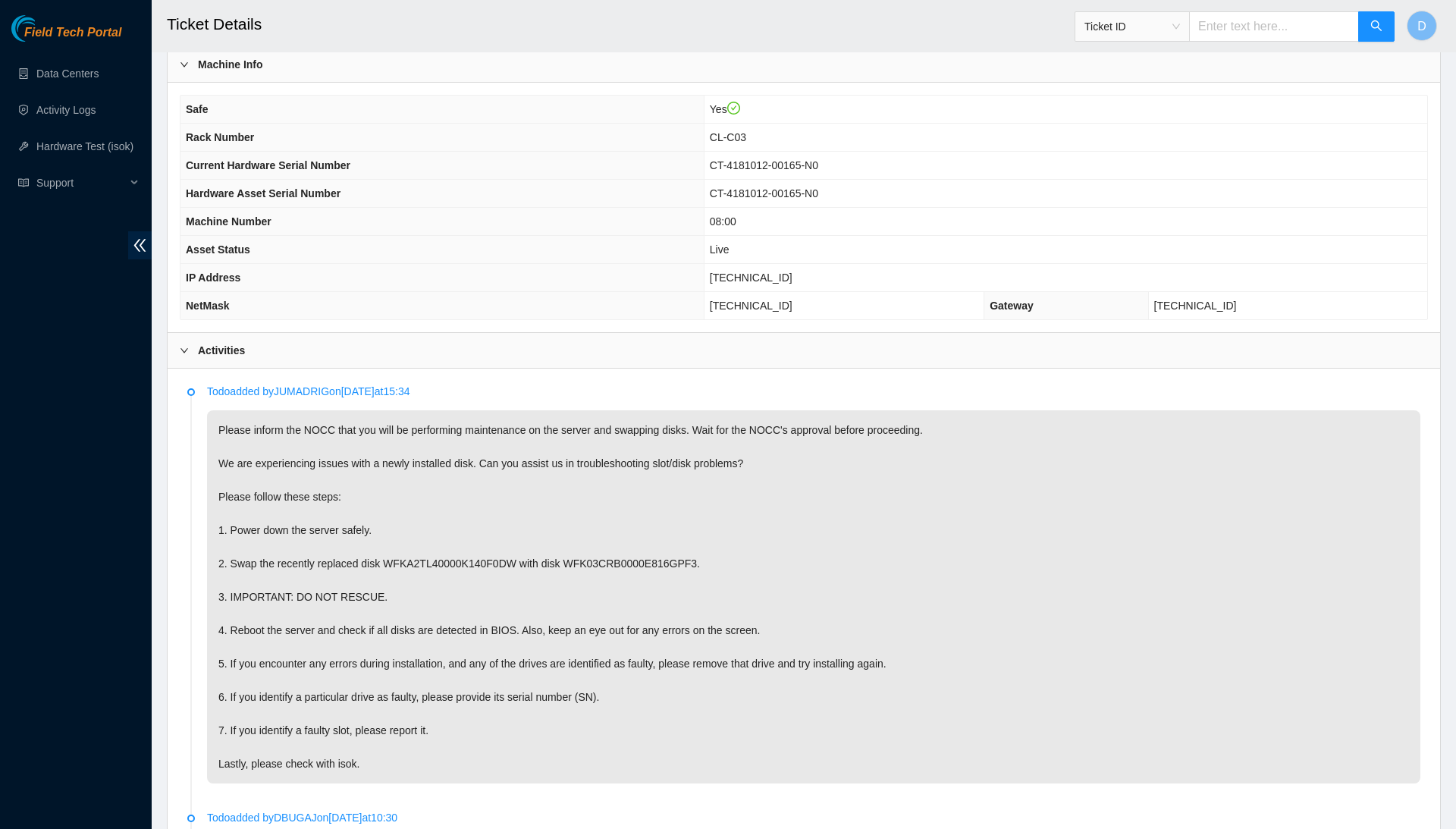
scroll to position [420, 0]
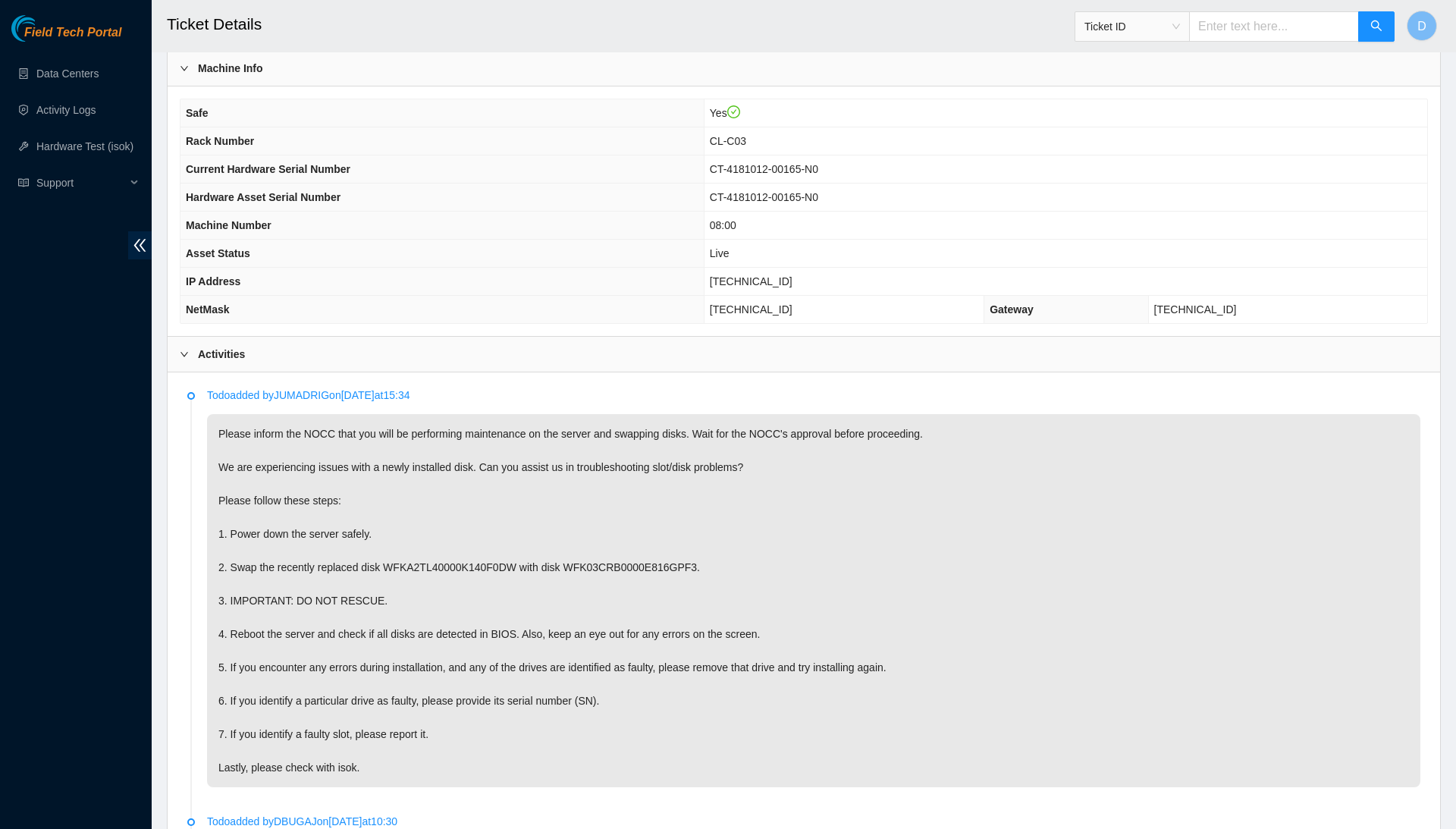
click at [792, 277] on span "[TECHNICAL_ID]" at bounding box center [751, 282] width 83 height 12
copy span "[TECHNICAL_ID]"
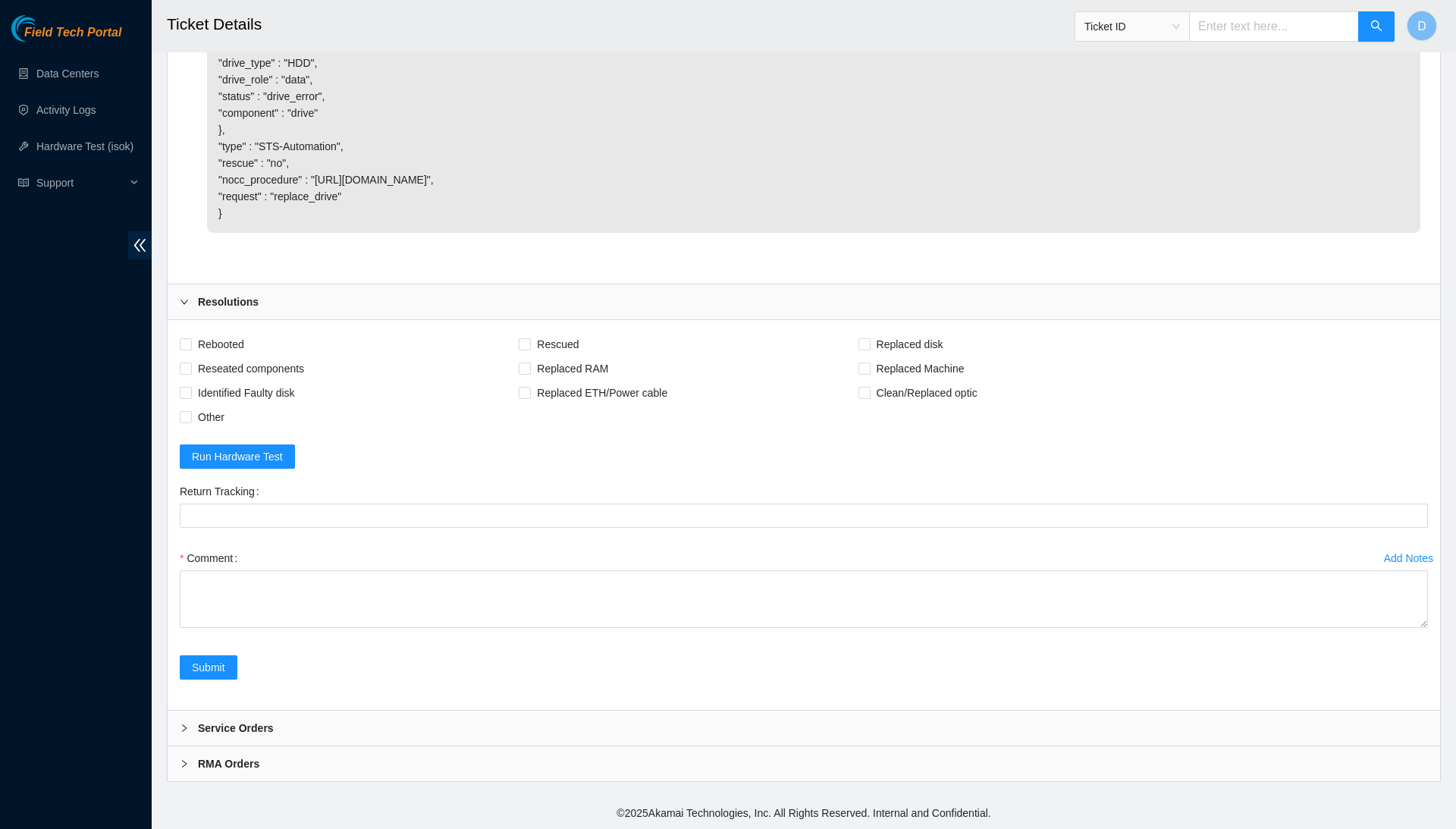
scroll to position [6400, 0]
click at [244, 344] on span "Rebooted" at bounding box center [221, 344] width 58 height 25
click at [190, 344] on input "Rebooted" at bounding box center [185, 343] width 11 height 11
checkbox input "true"
click at [256, 365] on span "Reseated components" at bounding box center [251, 368] width 118 height 25
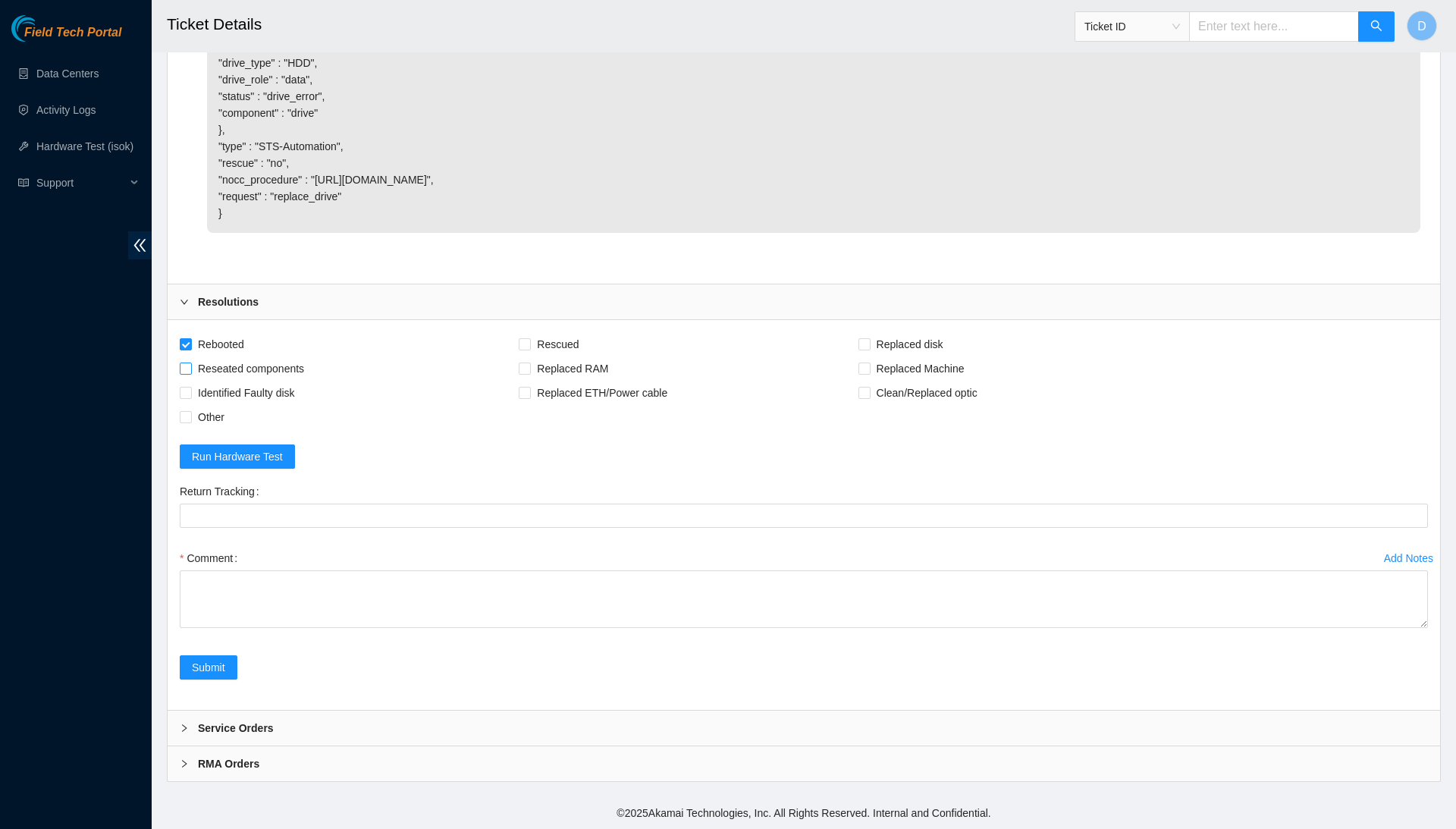
click at [190, 365] on input "Reseated components" at bounding box center [185, 368] width 11 height 11
checkbox input "true"
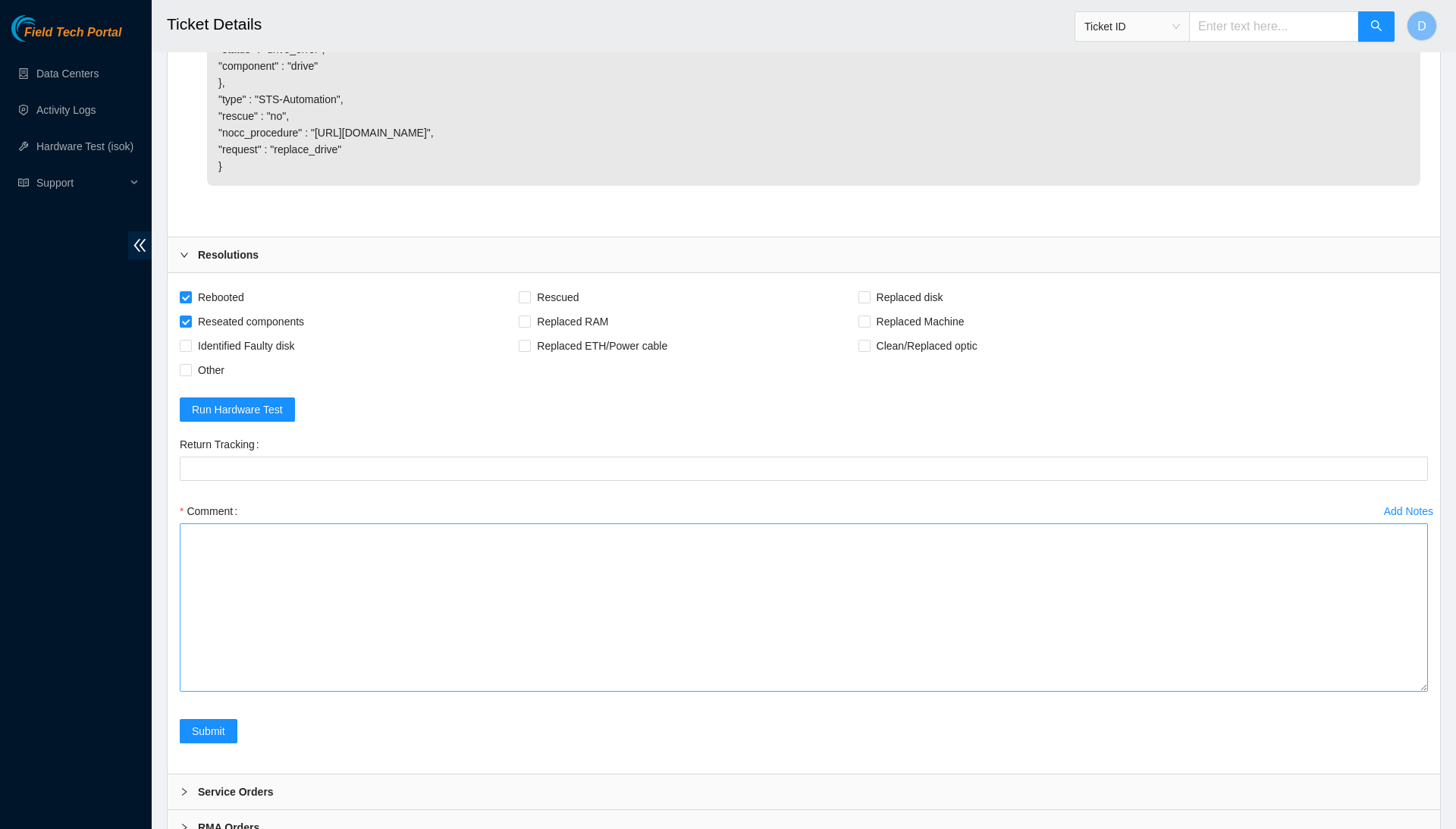
click at [1381, 692] on textarea "Comment" at bounding box center [804, 607] width 1248 height 168
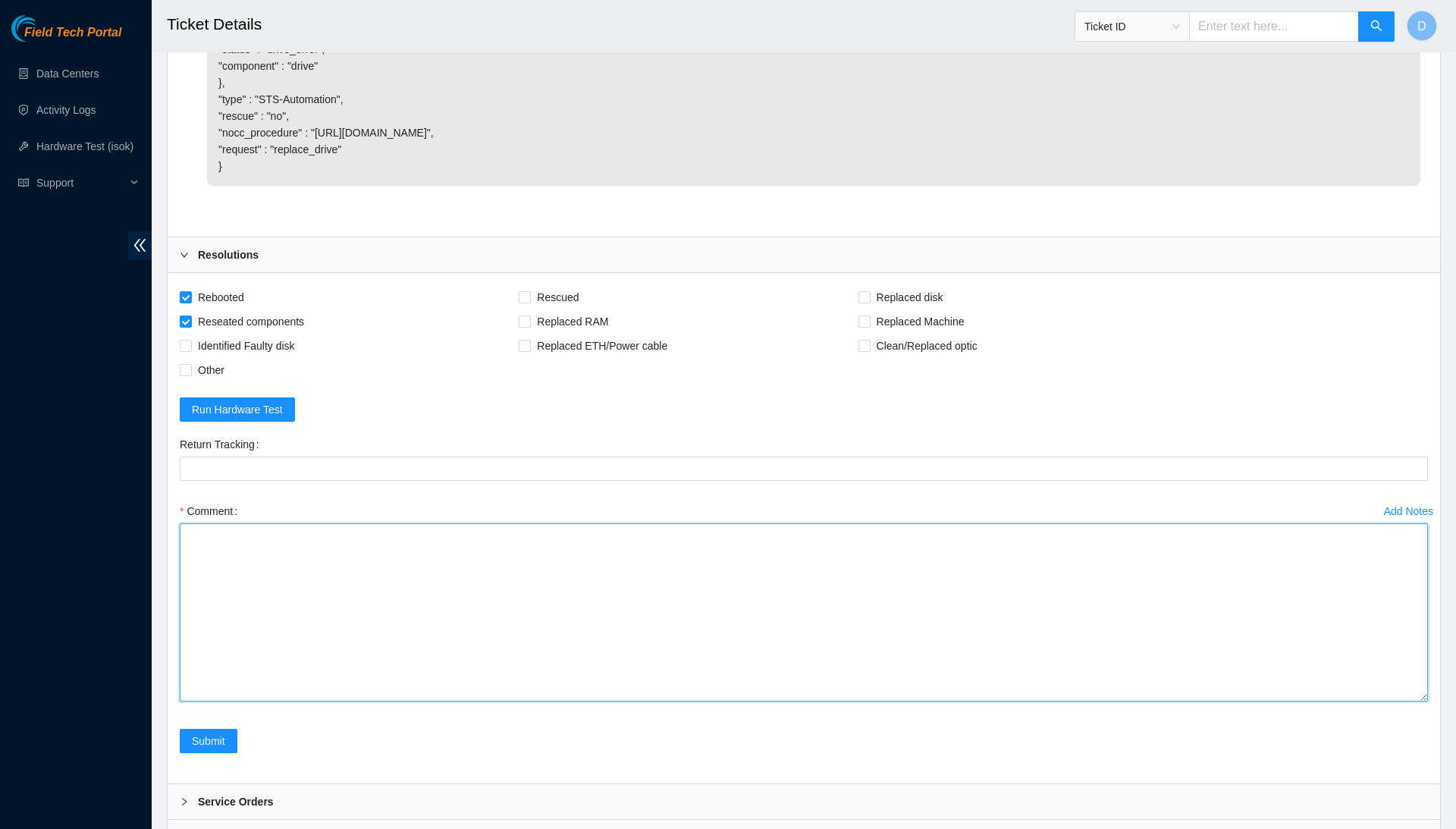
click at [1250, 673] on textarea "Comment" at bounding box center [804, 612] width 1248 height 178
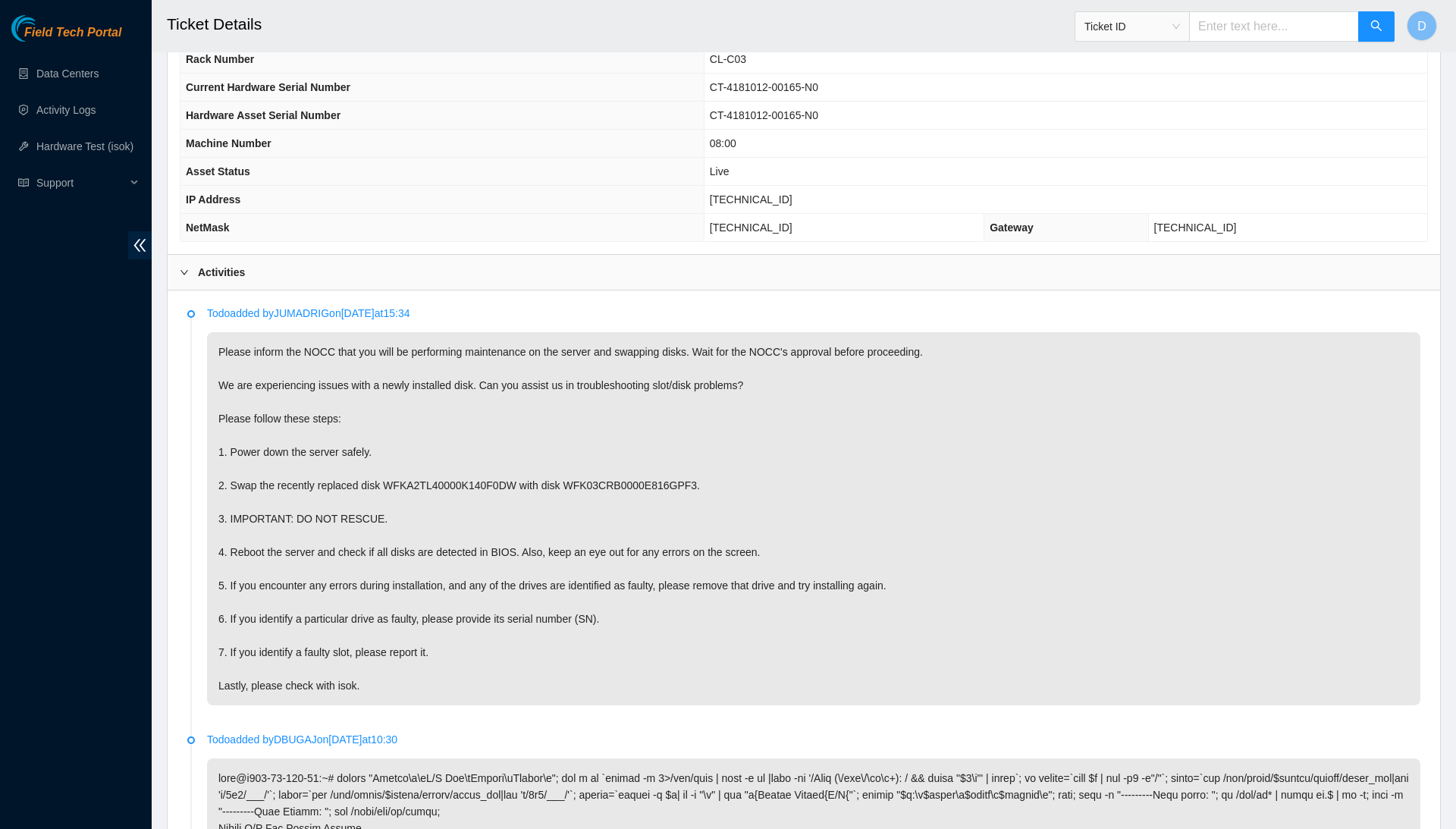
scroll to position [496, 0]
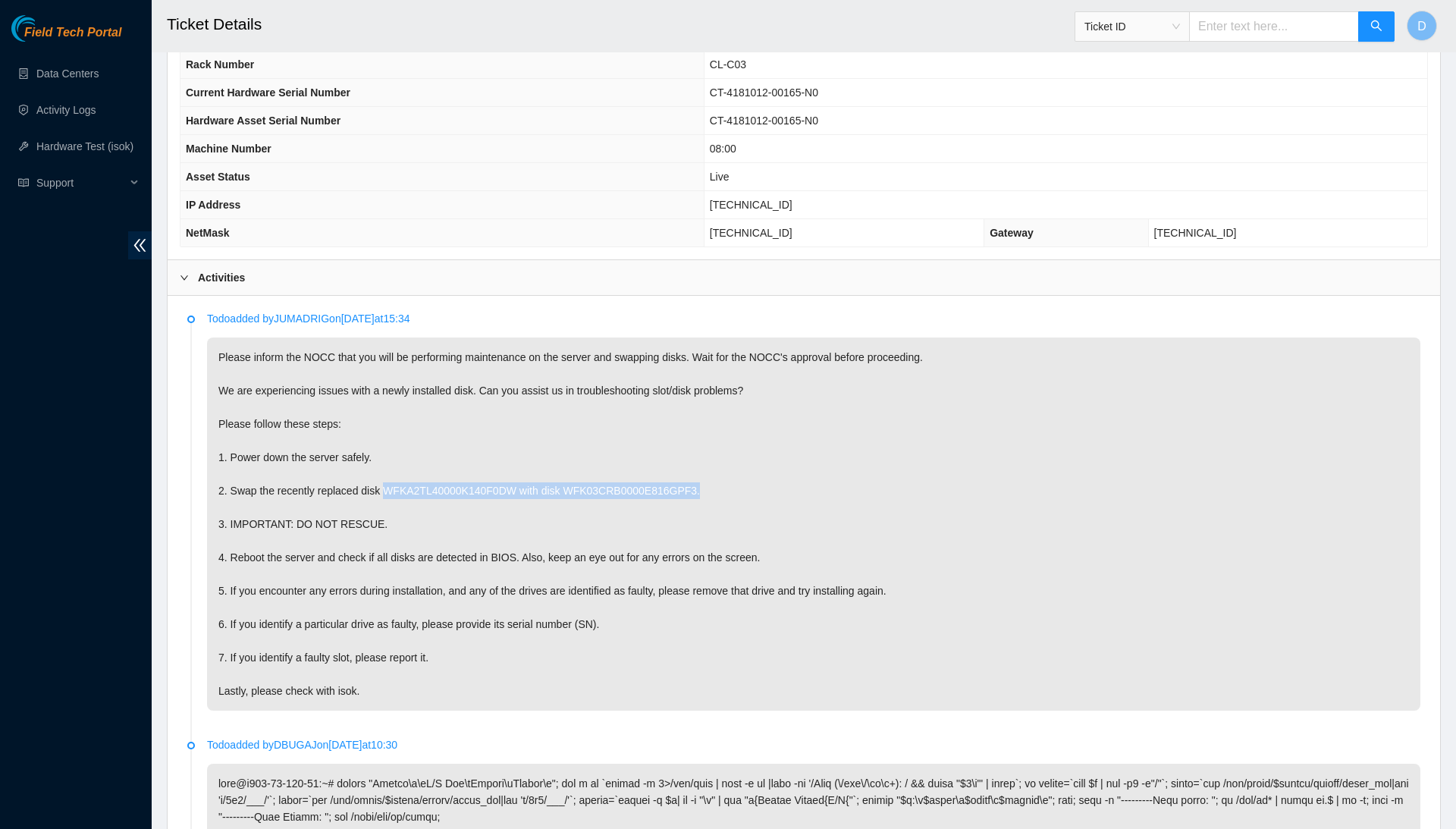
drag, startPoint x: 396, startPoint y: 480, endPoint x: 736, endPoint y: 484, distance: 340.0
click at [736, 484] on p "Please inform the NOCC that you will be performing maintenance on the server an…" at bounding box center [813, 524] width 1213 height 373
copy p "WFKA2TL40000K140F0DW with disk WFK03CRB0000E816GPF3."
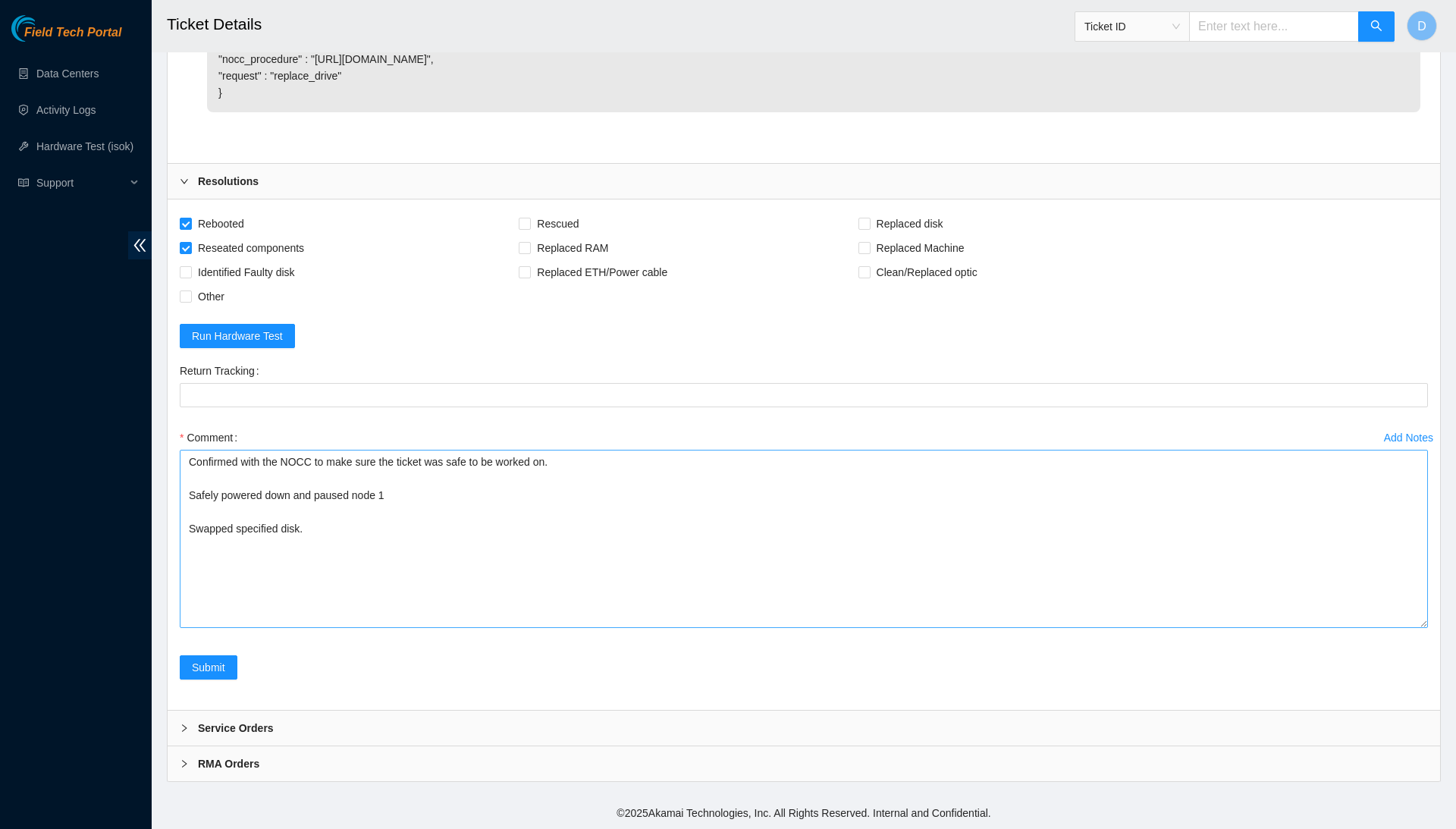
scroll to position [6520, 0]
click at [484, 531] on textarea "Confirmed with the NOCC to make sure the ticket was safe to be worked on. Safel…" at bounding box center [804, 539] width 1248 height 178
click at [424, 555] on textarea "Confirmed with the NOCC to make sure the ticket was safe to be worked on. Safel…" at bounding box center [804, 539] width 1248 height 178
paste textarea "WFKA2TL40000K140F0DW with disk WFK03CRB0000E816GPF3."
paste textarea "[TECHNICAL_ID] : failed: disk_small: disk_small - small, likely failed (sde) , …"
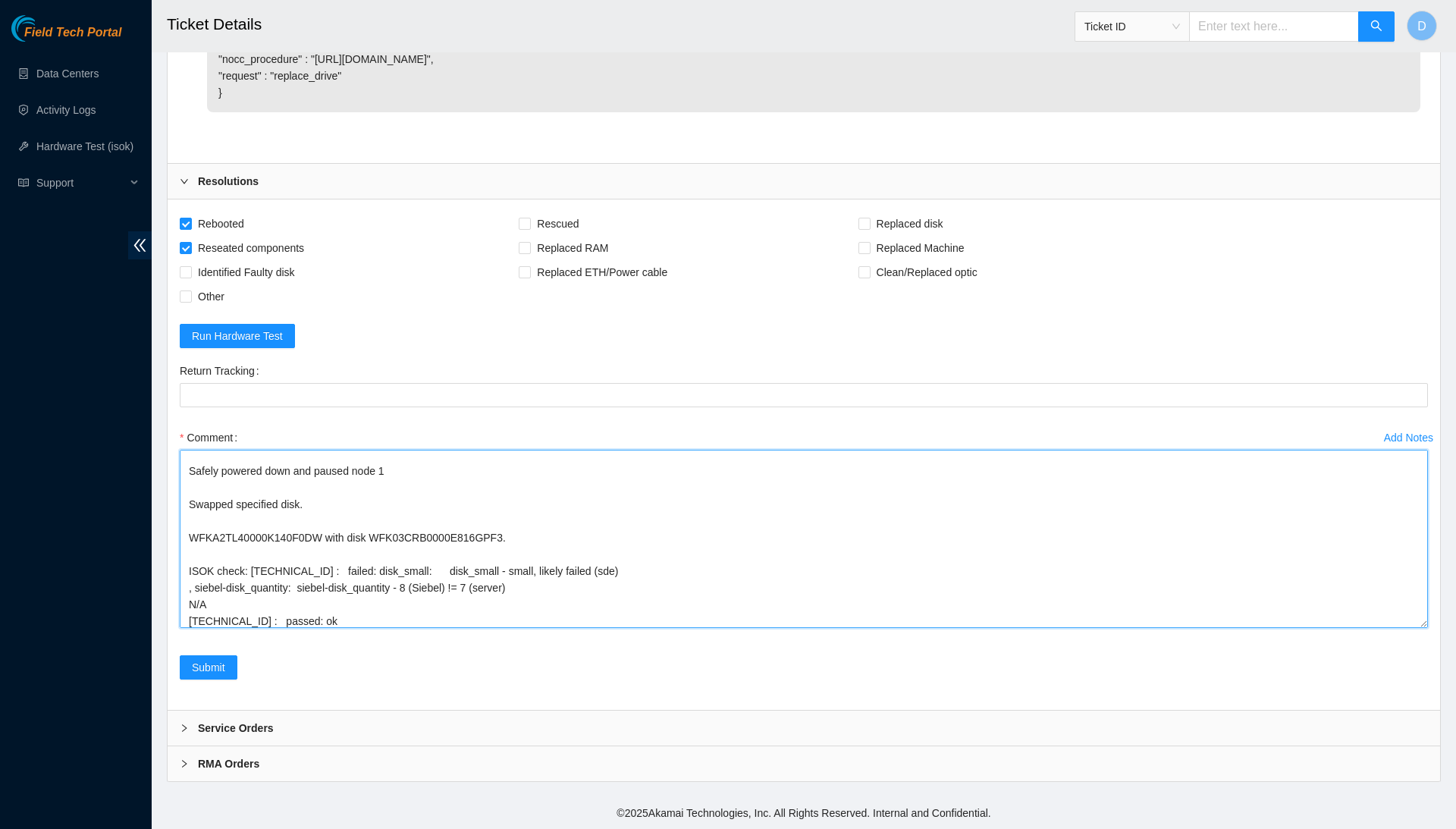
click at [298, 599] on textarea "Confirmed with the NOCC to make sure the ticket was safe to be worked on. Safel…" at bounding box center [804, 539] width 1248 height 178
type textarea "Confirmed with the NOCC to make sure the ticket was safe to be worked on. Safel…"
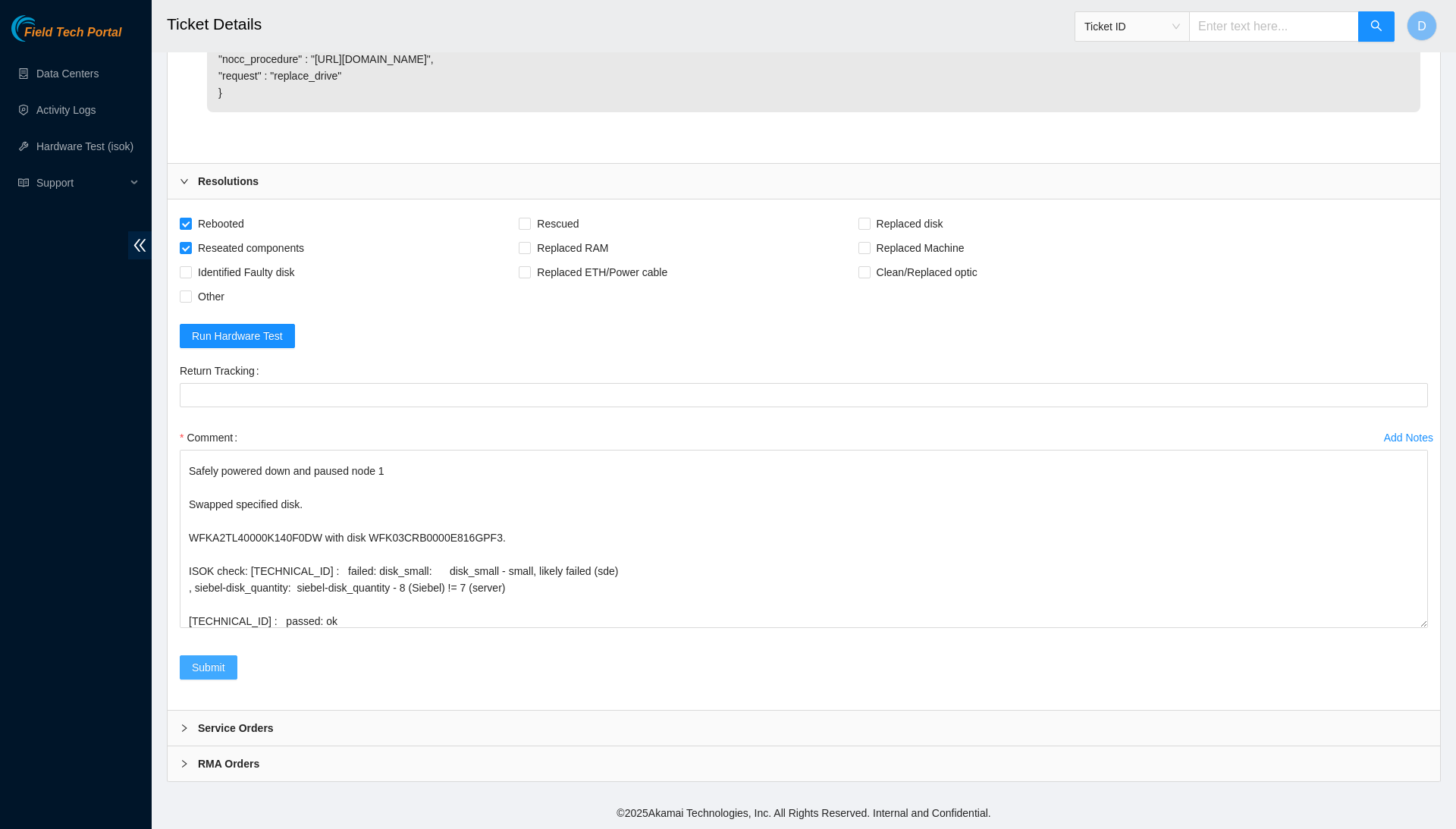
click at [223, 667] on span "Submit" at bounding box center [208, 667] width 33 height 17
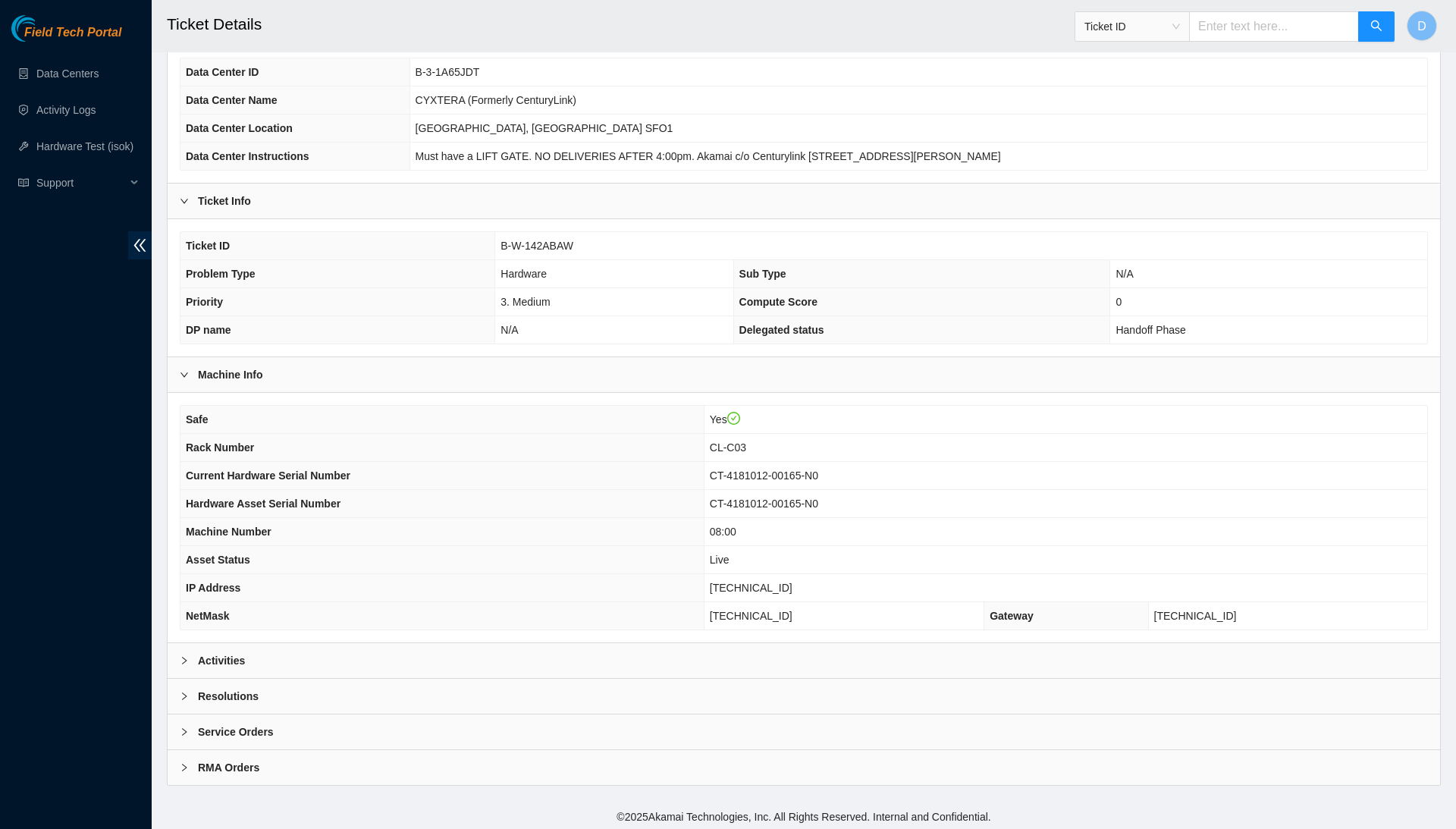
scroll to position [113, 0]
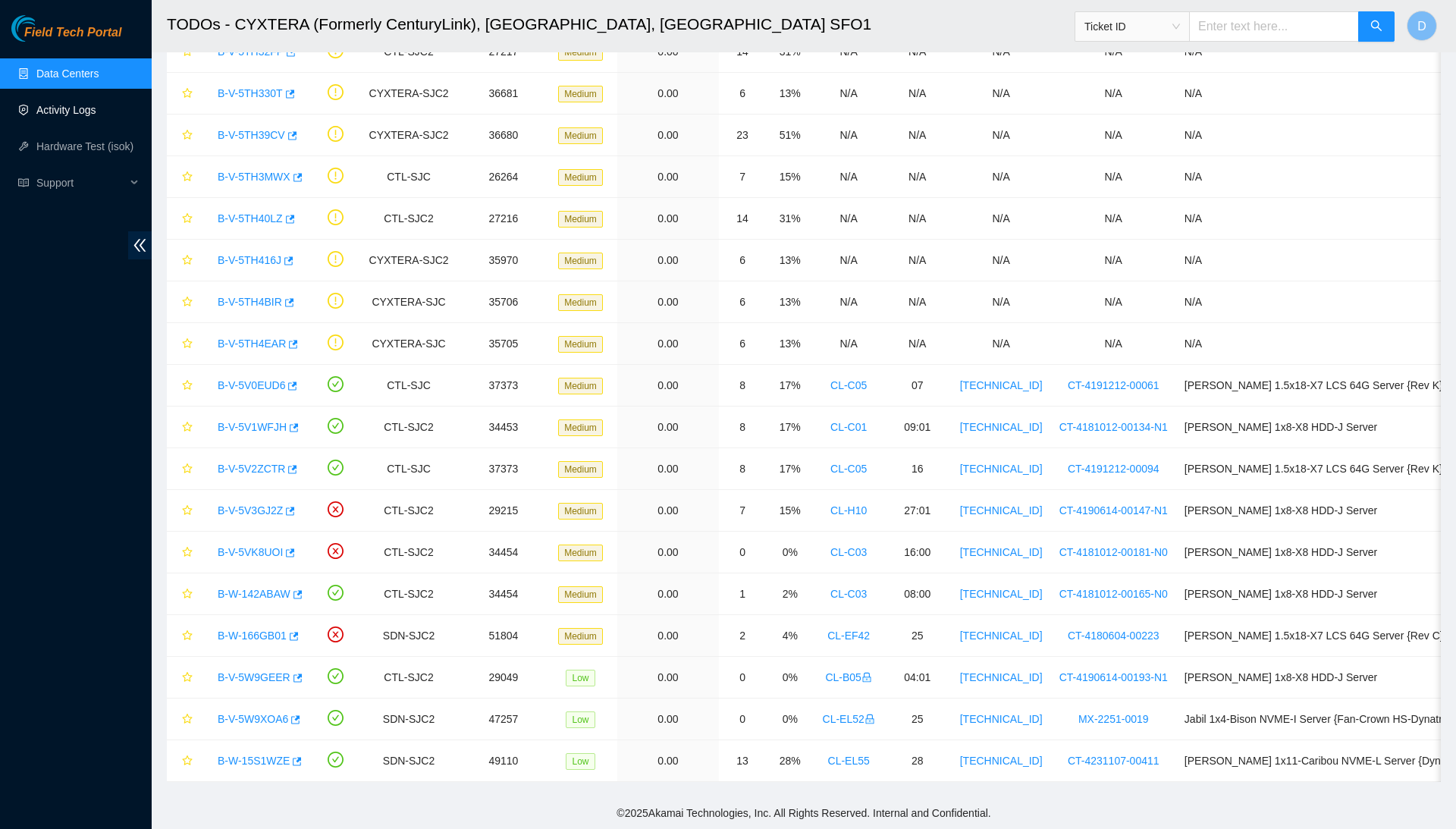
scroll to position [259, 0]
click at [64, 106] on link "Activity Logs" at bounding box center [66, 110] width 60 height 12
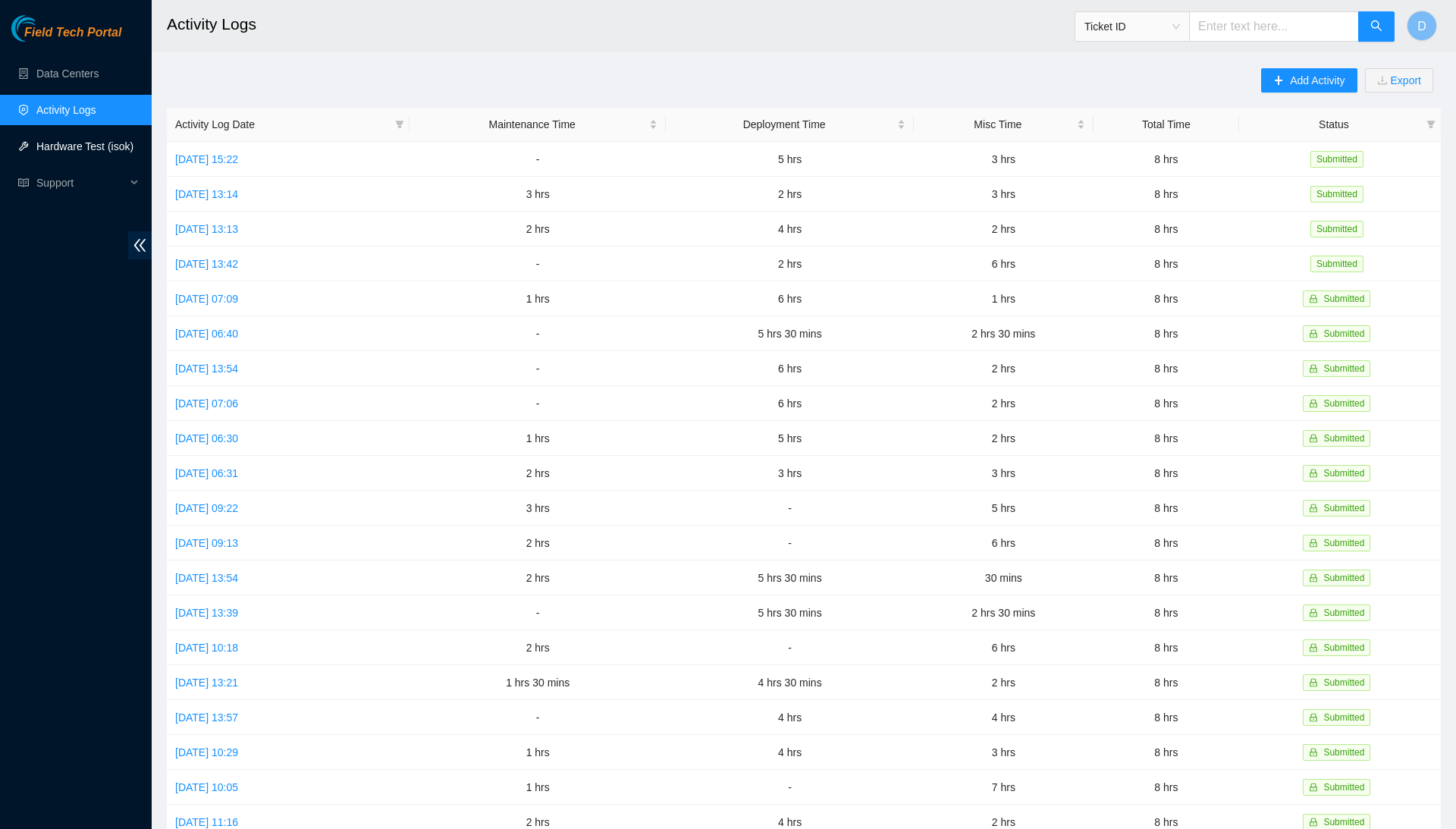
click at [69, 145] on link "Hardware Test (isok)" at bounding box center [85, 146] width 97 height 12
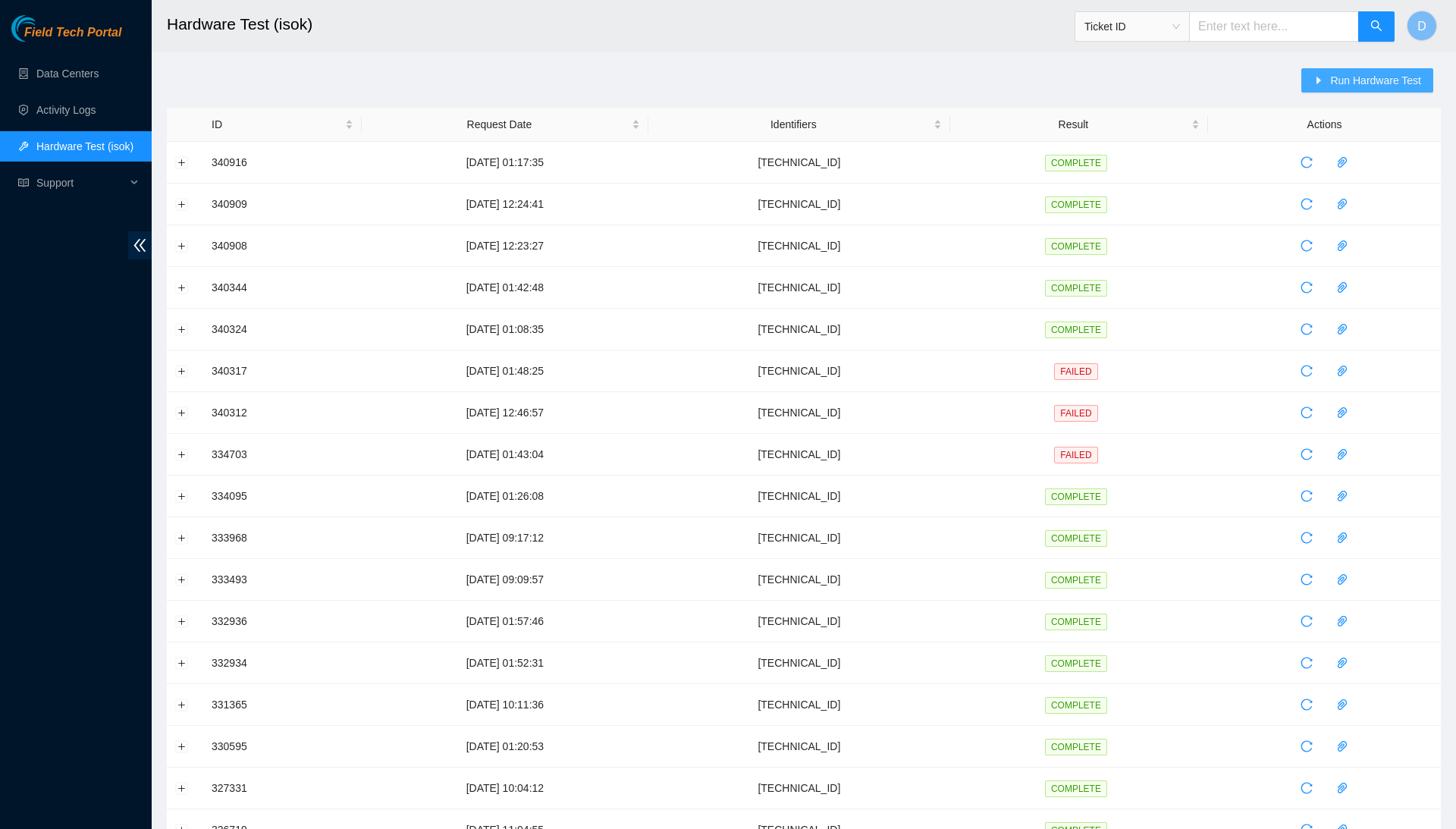
click at [1326, 70] on button "Run Hardware Test" at bounding box center [1367, 80] width 132 height 25
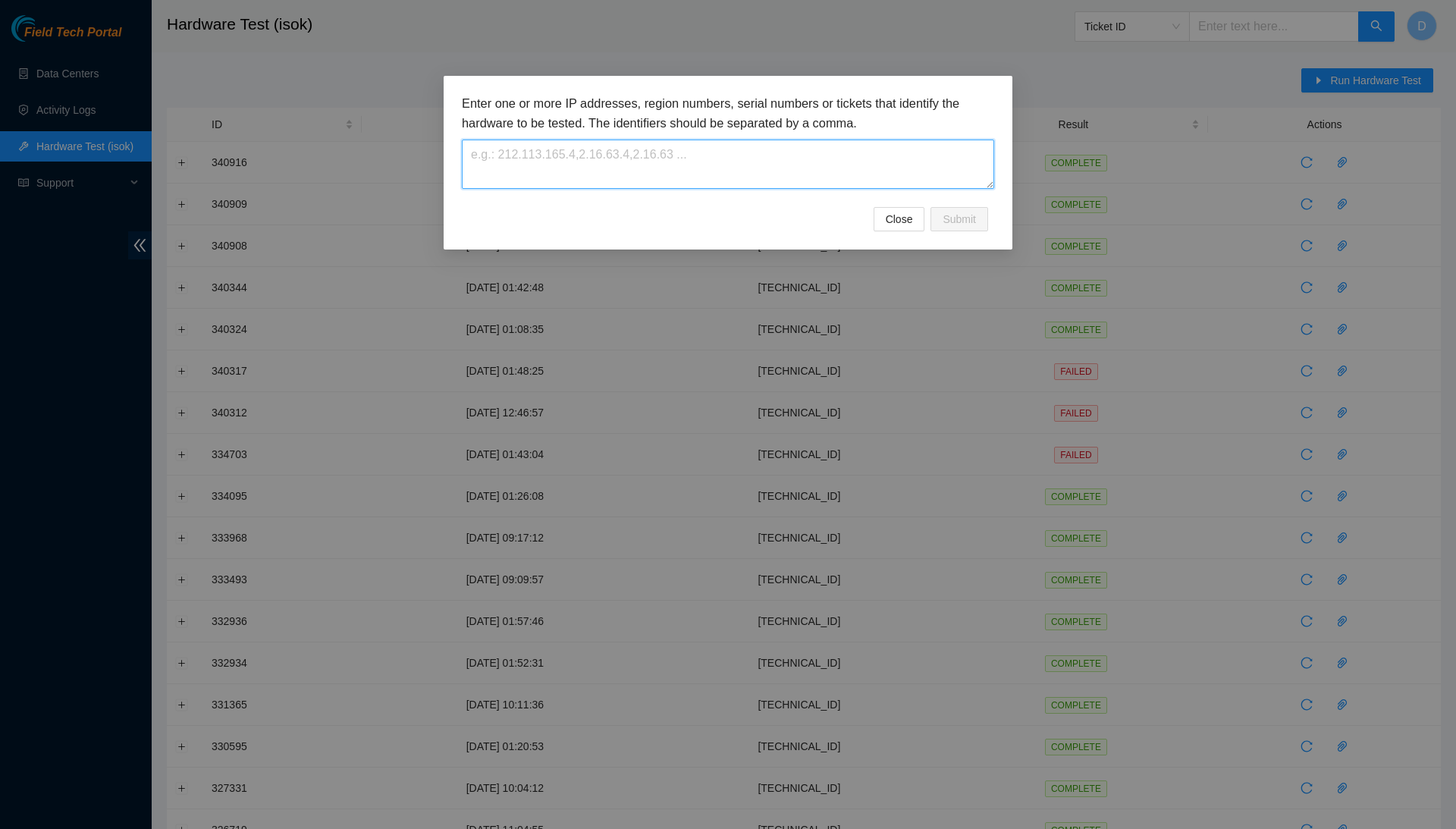
click at [919, 162] on textarea at bounding box center [727, 164] width 532 height 49
paste textarea "184.28.225.94"
type textarea "184.28.225.94"
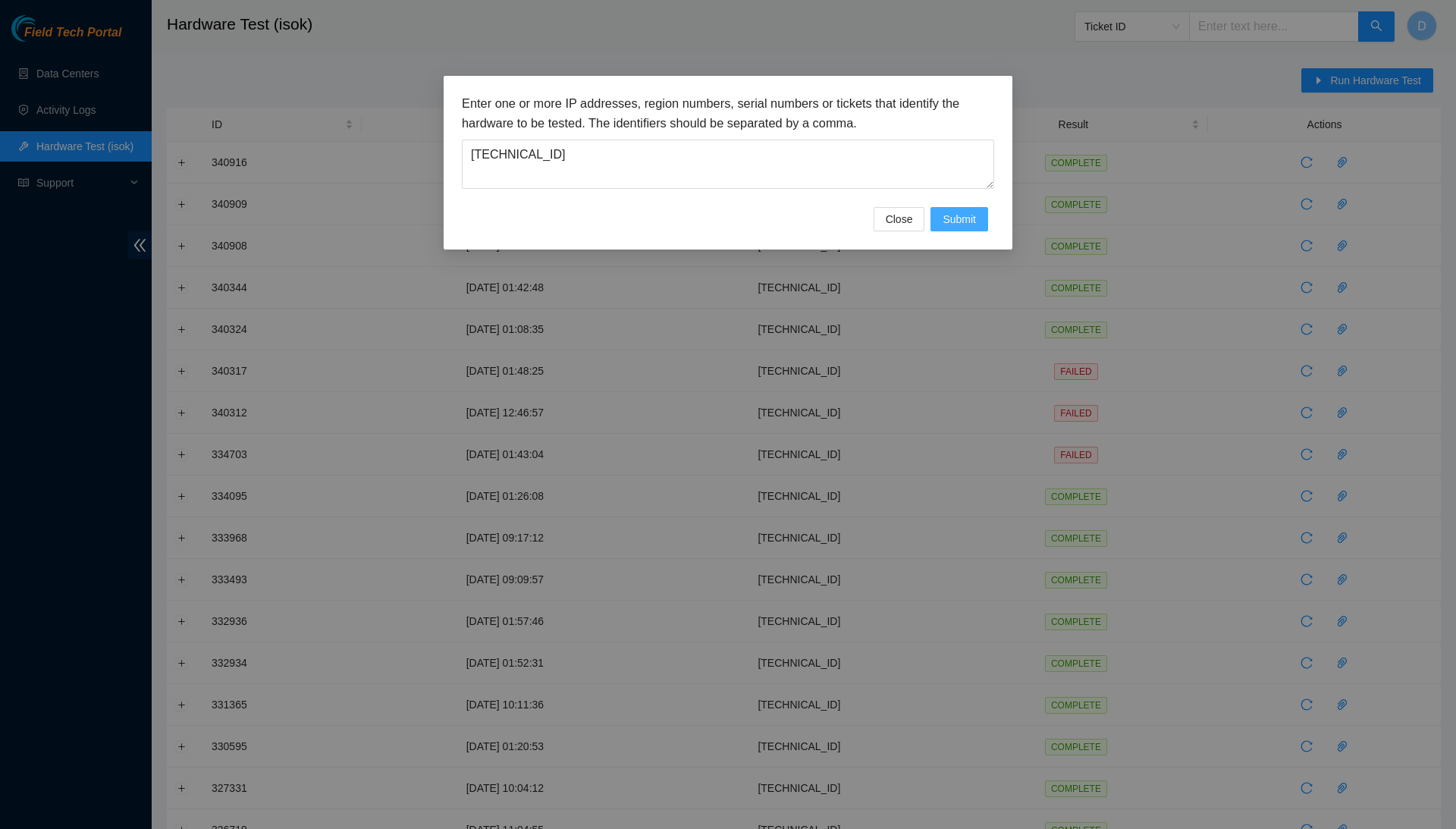
click at [974, 222] on span "Submit" at bounding box center [959, 219] width 33 height 17
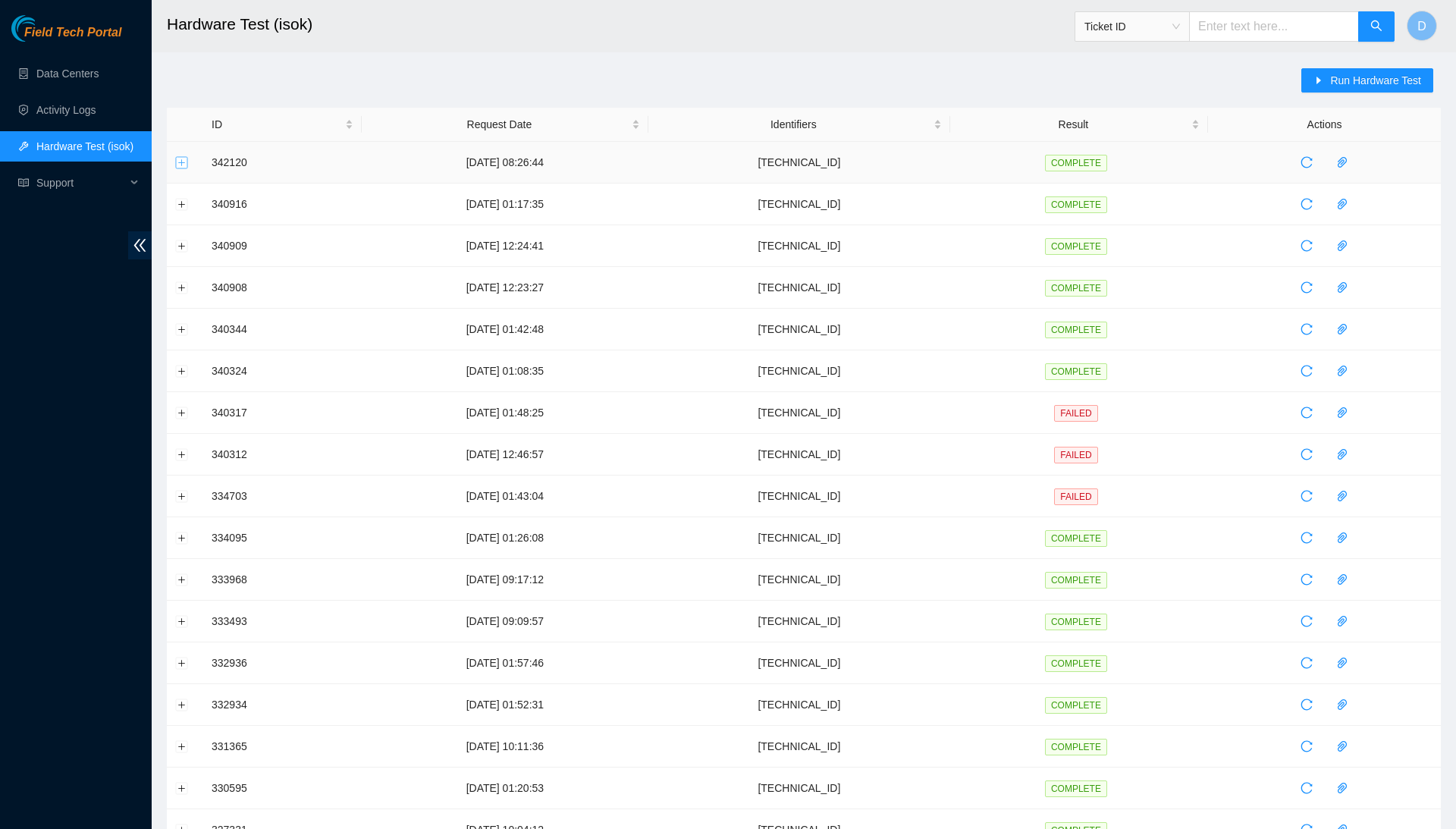
click at [182, 162] on button "Expand row" at bounding box center [182, 162] width 12 height 12
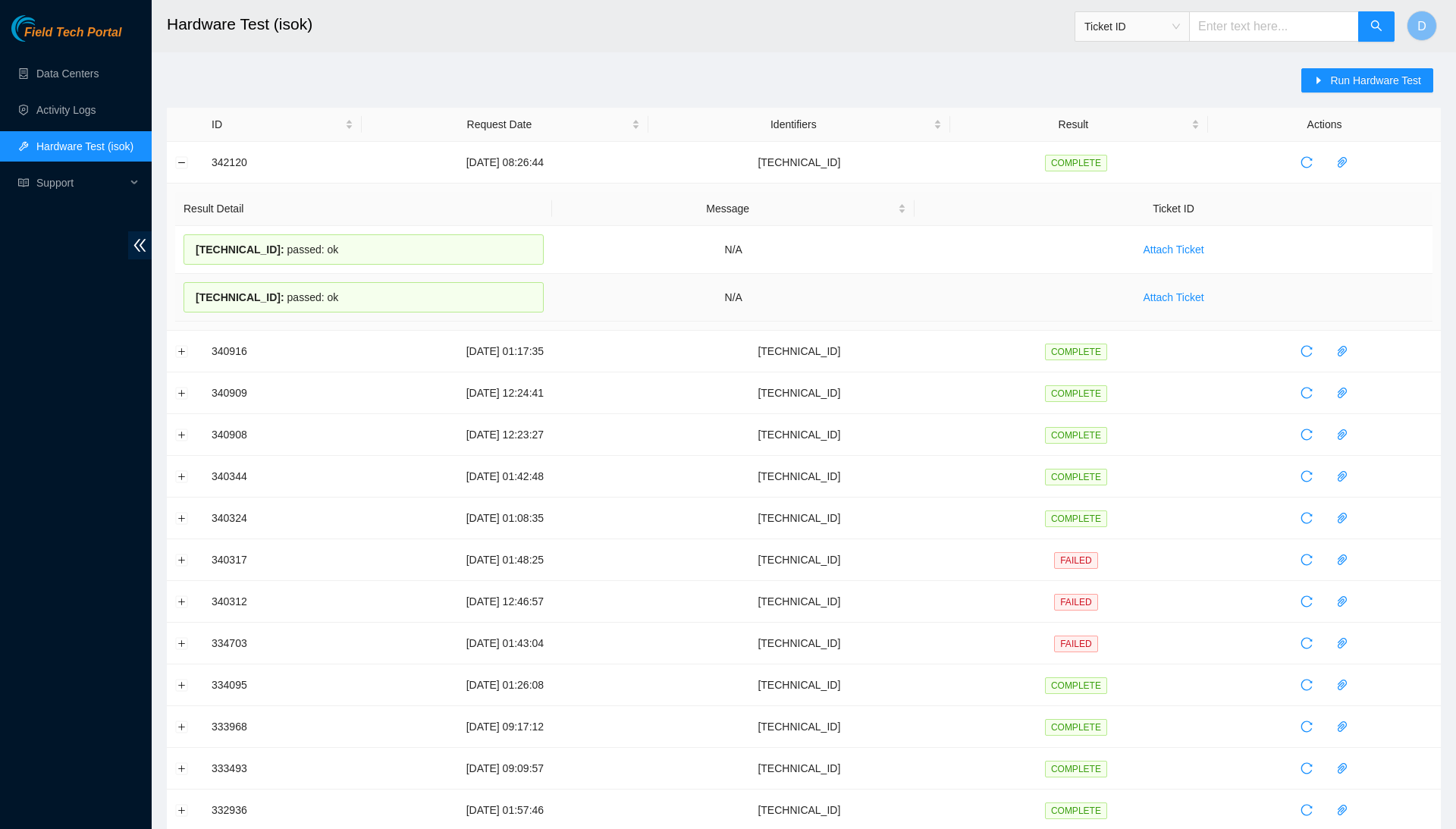
drag, startPoint x: 192, startPoint y: 241, endPoint x: 397, endPoint y: 293, distance: 211.5
click at [397, 293] on tbody "184.28.225.95 : passed: ok N/A Attach Ticket 184.28.225.94 : passed: ok N/A Att…" at bounding box center [803, 273] width 1257 height 96
copy tbody "184.28.225.95 : passed: ok N/A Attach Ticket 184.28.225.94 : passed: ok"
click at [402, 184] on td "Result Detail Message Ticket ID 184.28.225.95 : passed: ok N/A Attach Ticket 18…" at bounding box center [803, 257] width 1273 height 147
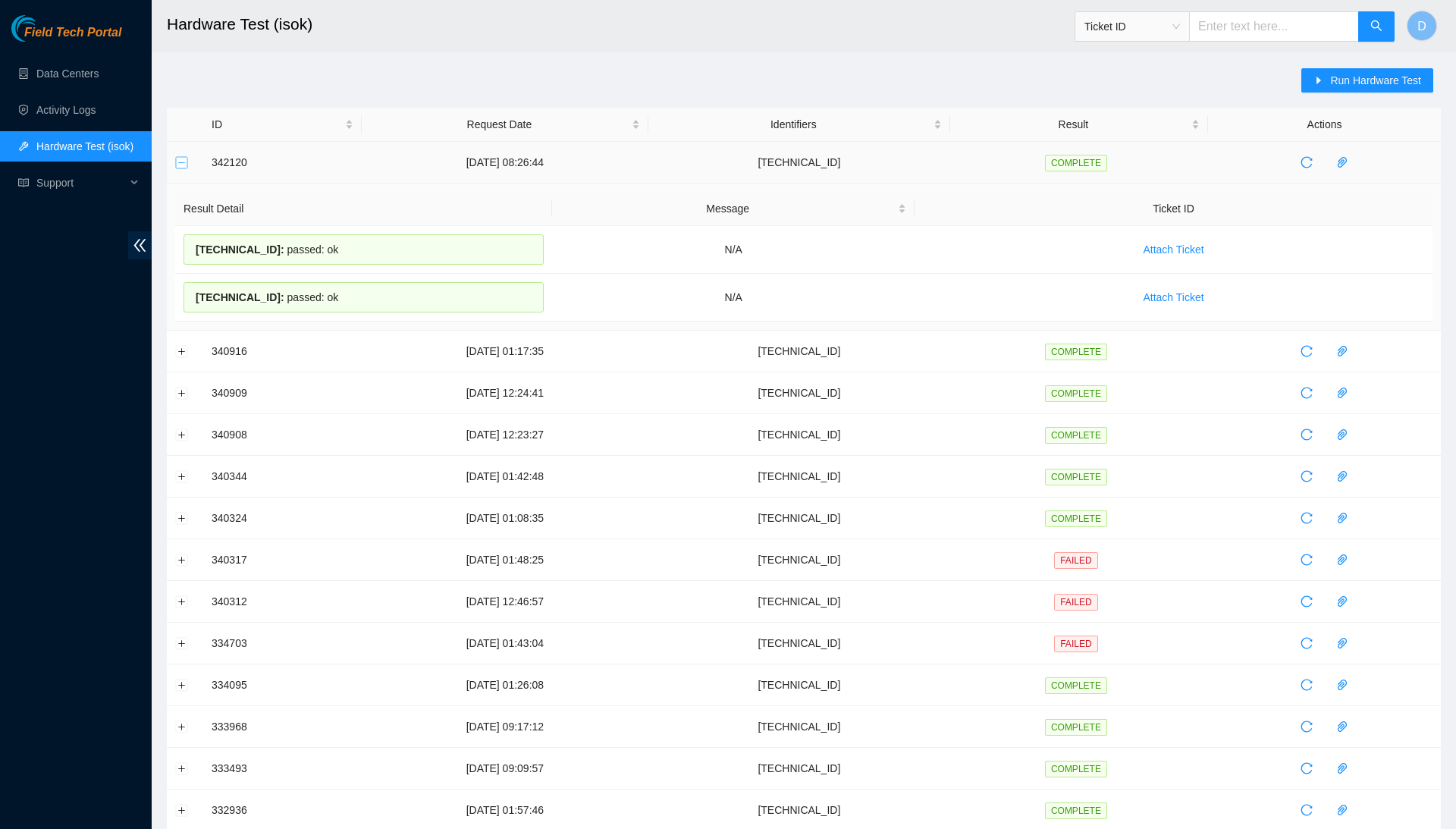
click at [178, 165] on button "Collapse row" at bounding box center [182, 162] width 12 height 12
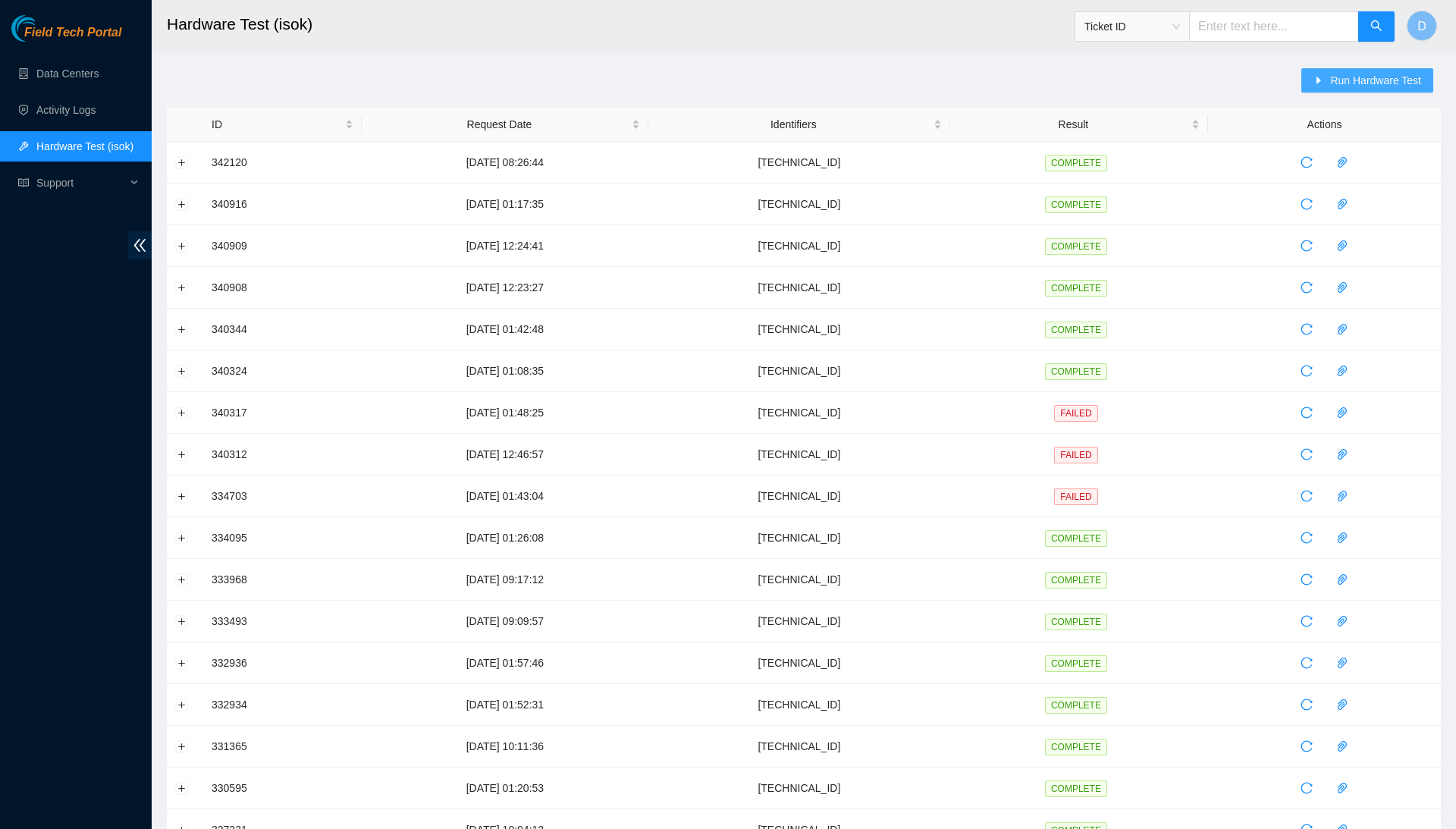
click at [1329, 70] on button "Run Hardware Test" at bounding box center [1367, 80] width 132 height 25
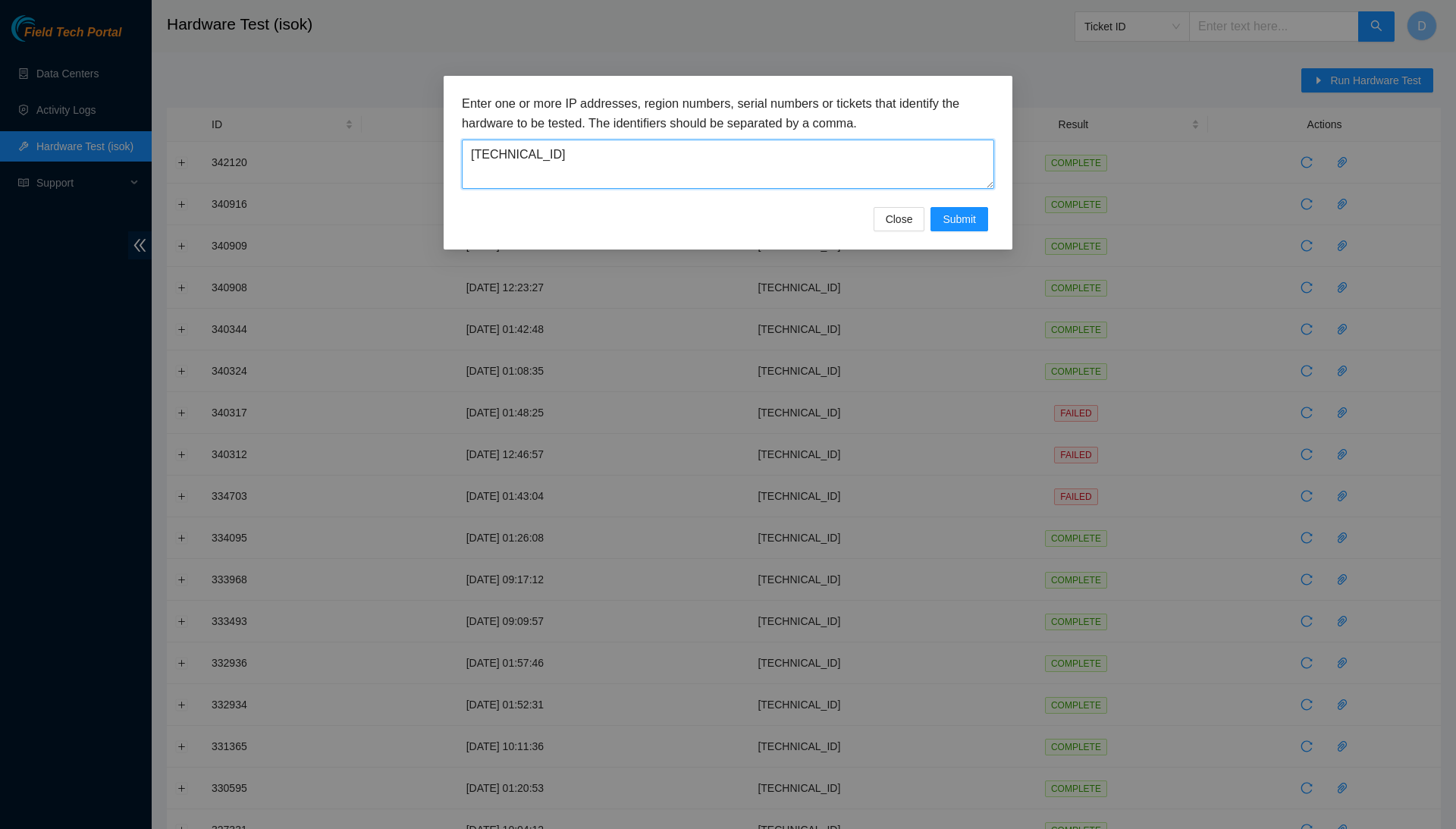
click at [922, 143] on textarea "184.28.225.94" at bounding box center [727, 164] width 532 height 49
click at [900, 174] on textarea "184.28.225.94" at bounding box center [727, 164] width 532 height 49
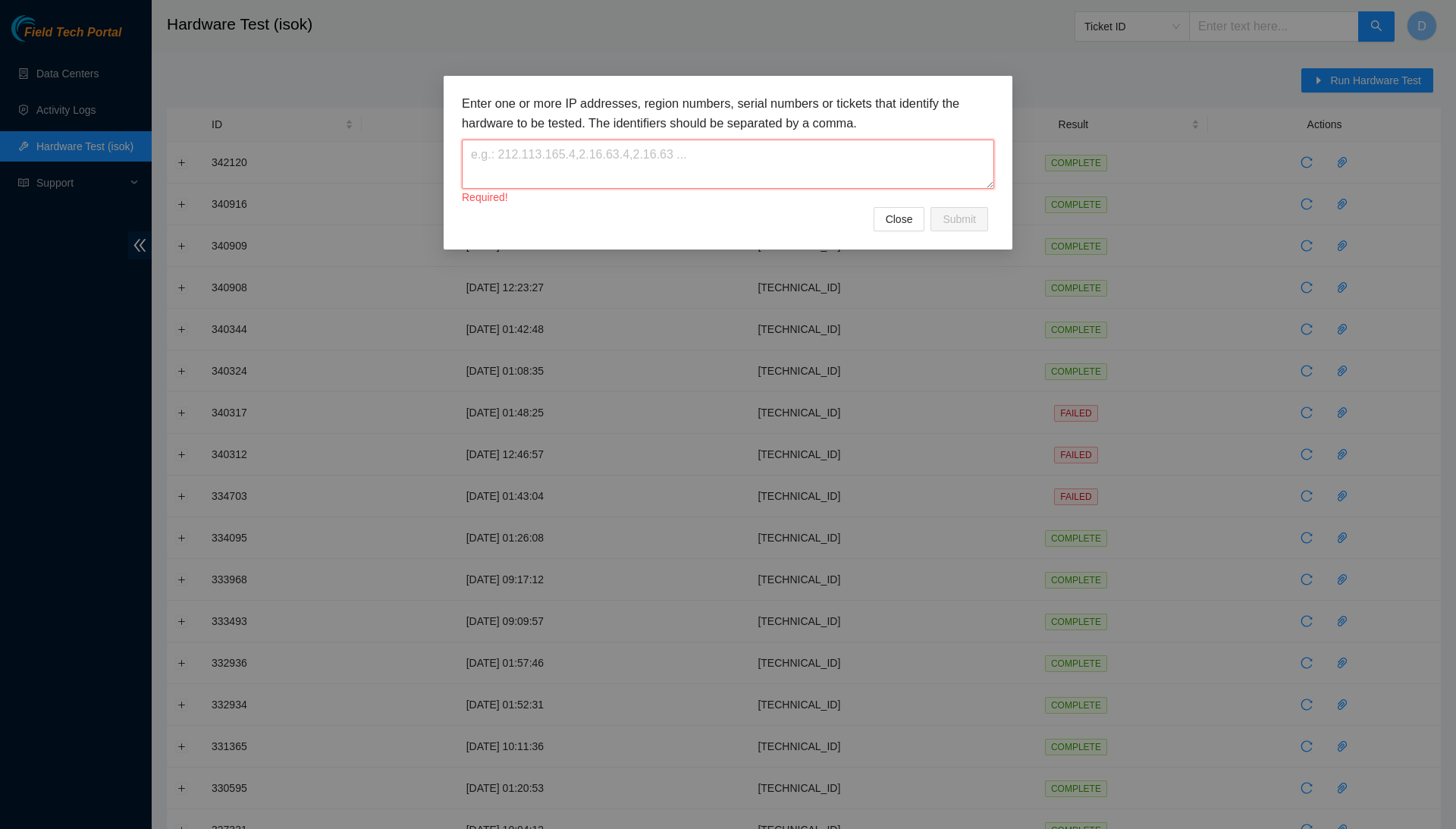
paste textarea "[TECHNICAL_ID]"
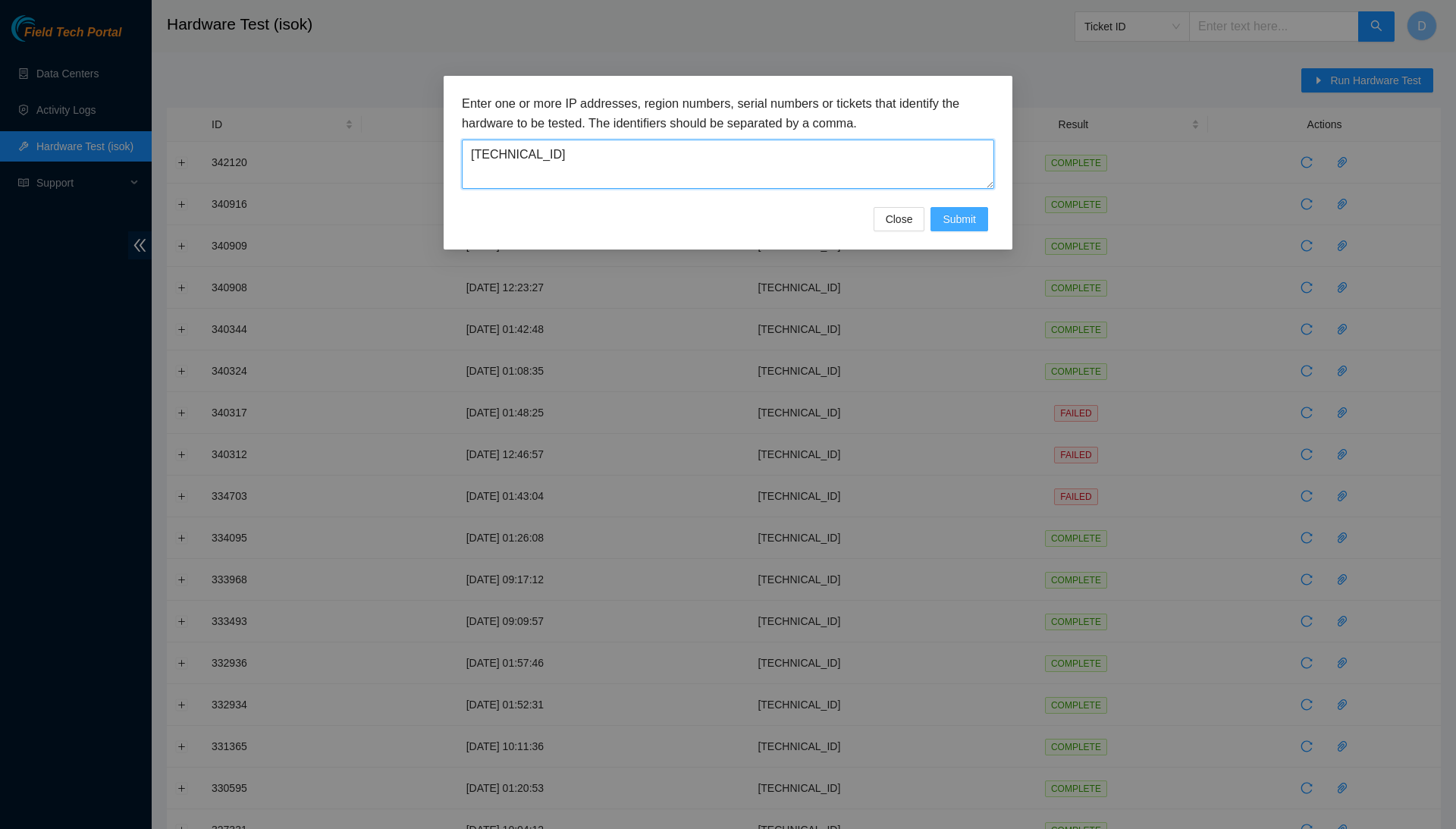
type textarea "[TECHNICAL_ID]"
click at [971, 217] on span "Submit" at bounding box center [959, 219] width 33 height 17
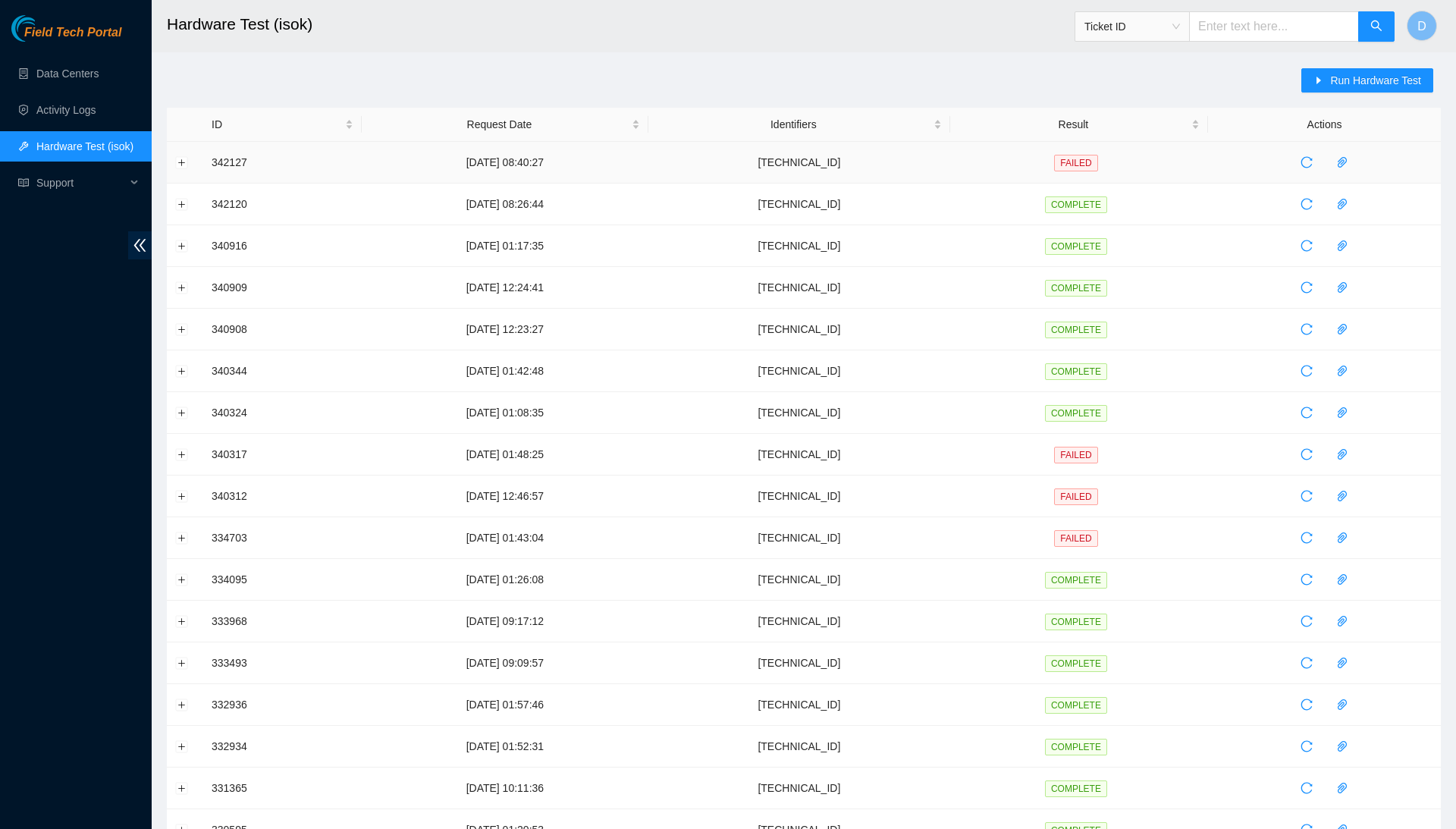
click at [187, 156] on td at bounding box center [184, 162] width 36 height 41
click at [183, 164] on button "Expand row" at bounding box center [182, 162] width 12 height 12
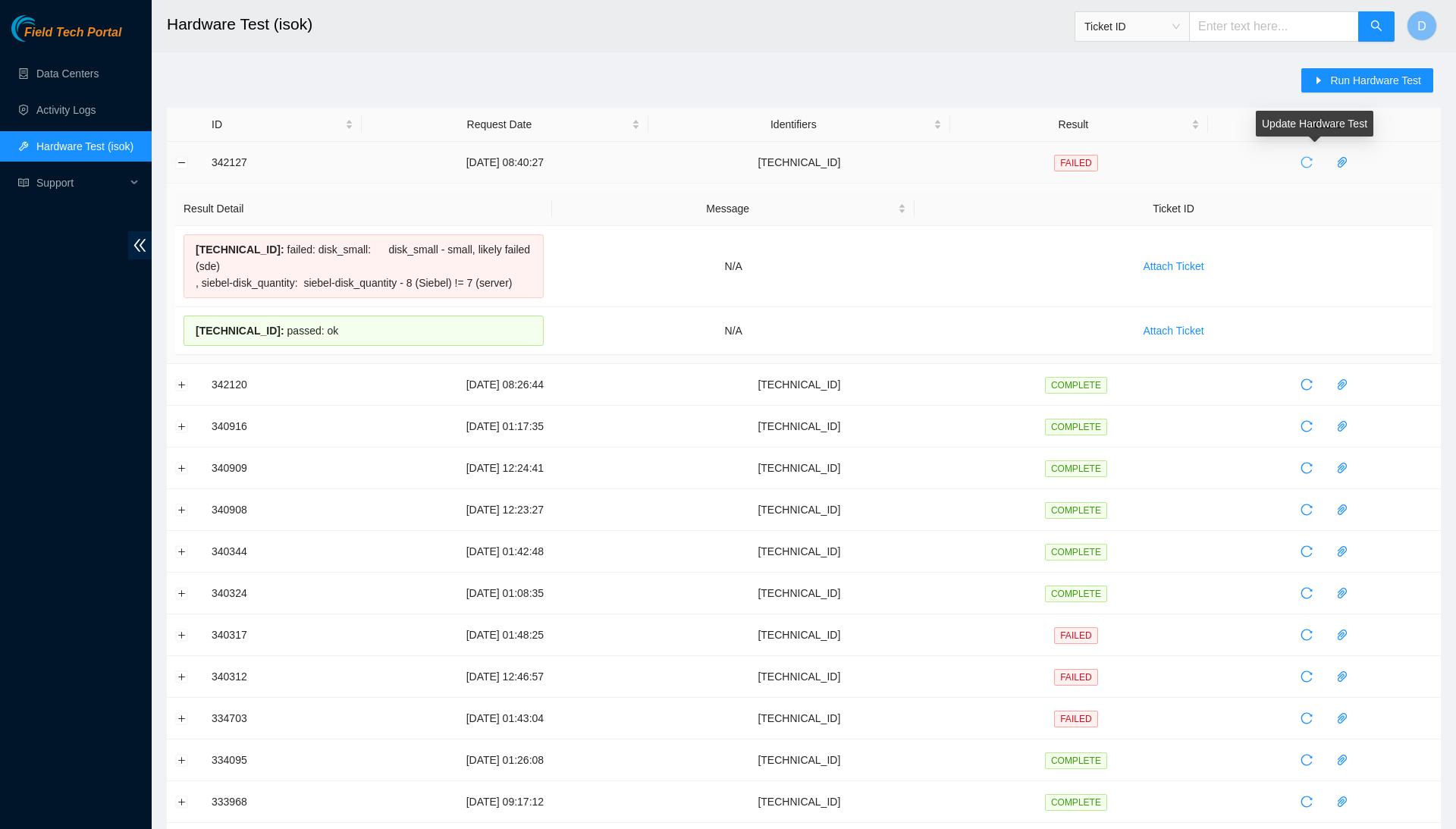
click at [1312, 161] on icon "reload" at bounding box center [1306, 162] width 11 height 11
drag, startPoint x: 383, startPoint y: 346, endPoint x: 191, endPoint y: 244, distance: 217.4
click at [191, 244] on tbody "184.28.225.78 : failed: disk_small: disk_small - small, likely failed (sde) , s…" at bounding box center [803, 290] width 1257 height 129
copy tbody "184.28.225.78 : failed: disk_small: disk_small - small, likely failed (sde) , s…"
